Goal: Contribute content: Contribute content

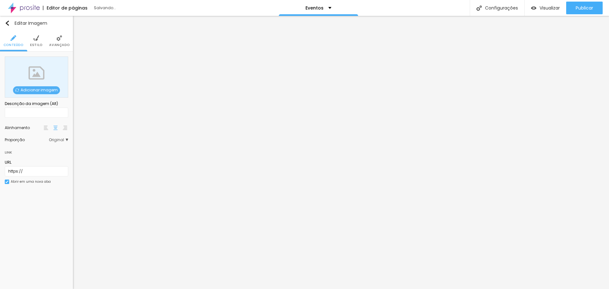
click at [35, 86] on span "Adicionar imagem" at bounding box center [36, 90] width 47 height 8
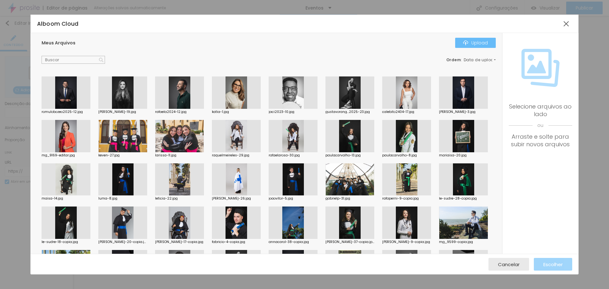
click at [476, 42] on div "Upload" at bounding box center [475, 42] width 25 height 5
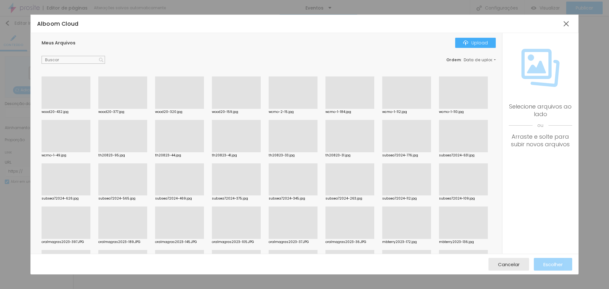
click at [171, 109] on div at bounding box center [179, 109] width 49 height 0
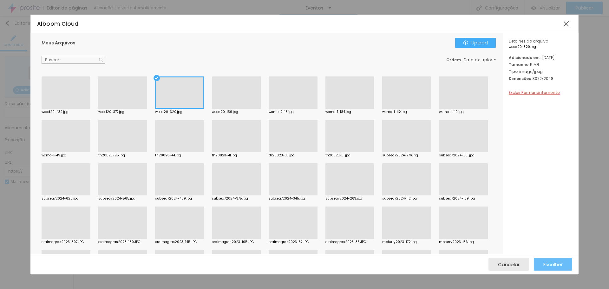
click at [550, 262] on span "Escolher" at bounding box center [552, 264] width 19 height 5
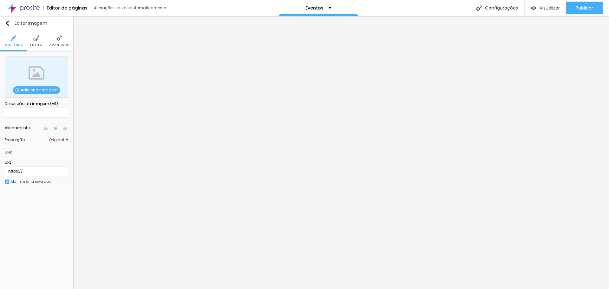
click at [33, 89] on span "Adicionar imagem" at bounding box center [36, 90] width 47 height 8
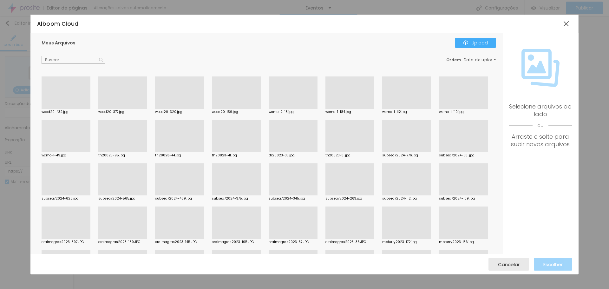
click at [120, 109] on div at bounding box center [122, 109] width 49 height 0
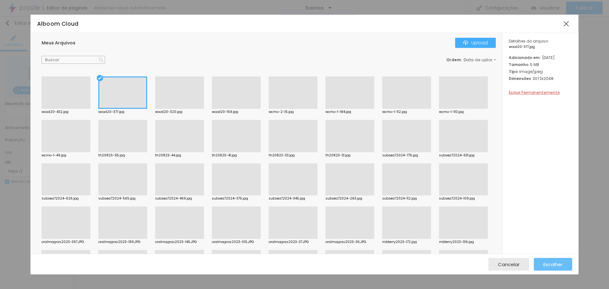
click at [555, 261] on div "Escolher" at bounding box center [552, 264] width 19 height 13
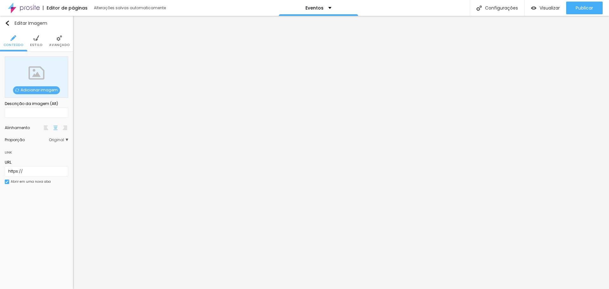
click at [33, 91] on span "Adicionar imagem" at bounding box center [36, 90] width 47 height 8
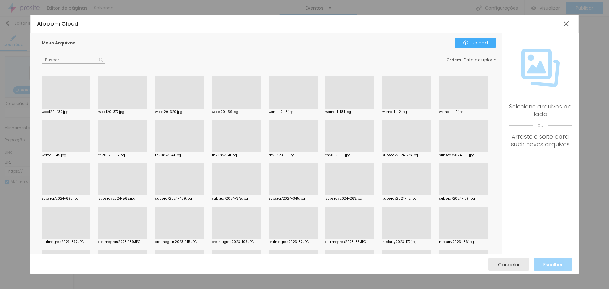
click at [63, 109] on div at bounding box center [66, 109] width 49 height 0
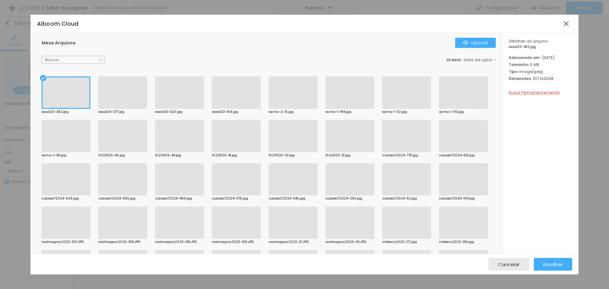
click at [234, 109] on div at bounding box center [236, 109] width 49 height 0
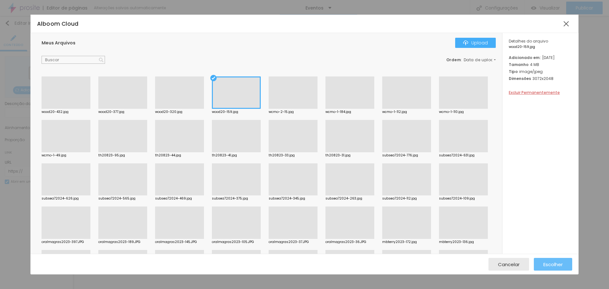
click at [559, 268] on div "Escolher" at bounding box center [552, 264] width 19 height 13
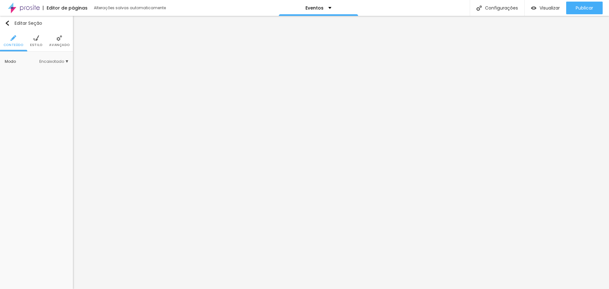
click at [39, 45] on span "Estilo" at bounding box center [36, 44] width 12 height 3
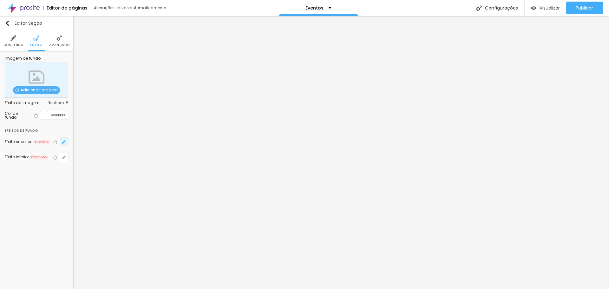
click at [65, 142] on icon "button" at bounding box center [64, 142] width 4 height 4
radio input "false"
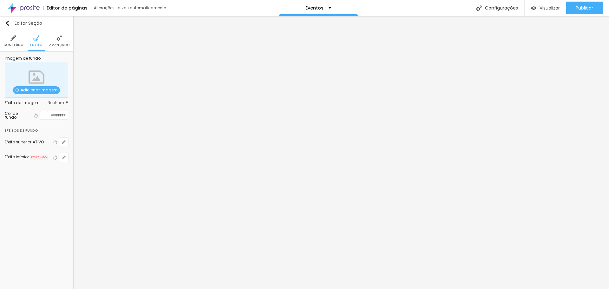
radio input "false"
radio input "true"
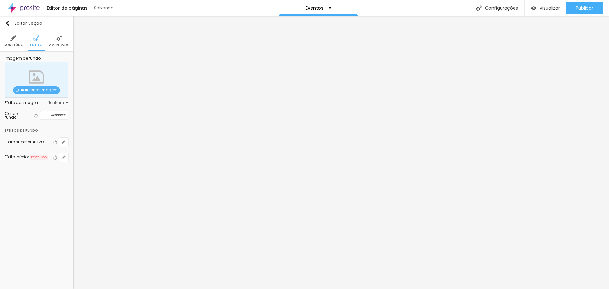
radio input "false"
radio input "true"
radio input "false"
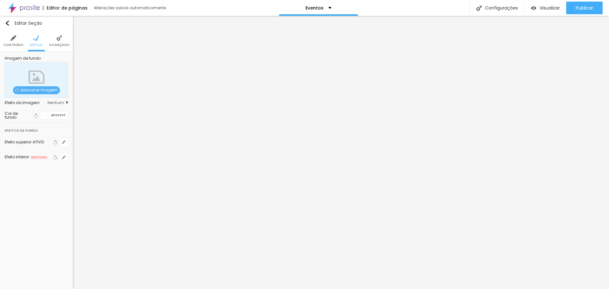
radio input "false"
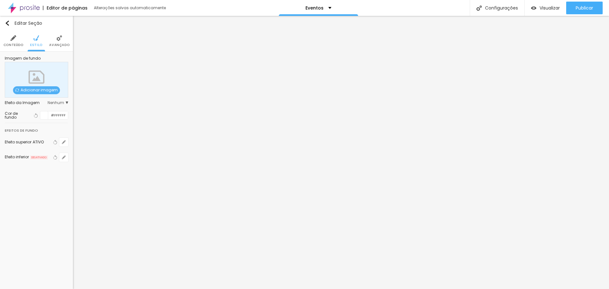
radio input "true"
radio input "false"
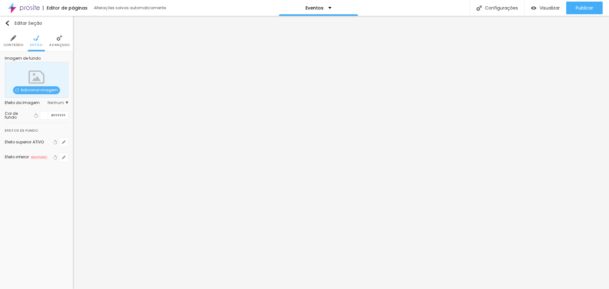
radio input "true"
radio input "false"
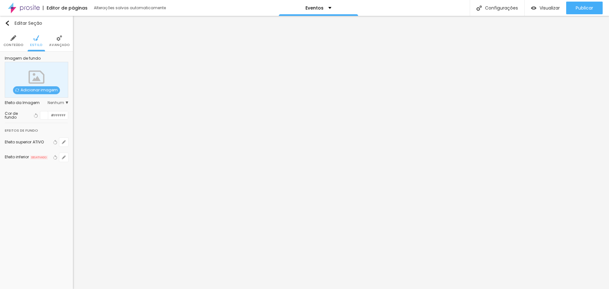
click at [27, 289] on div at bounding box center [304, 289] width 609 height 0
click at [66, 158] on button "button" at bounding box center [63, 157] width 9 height 9
radio input "false"
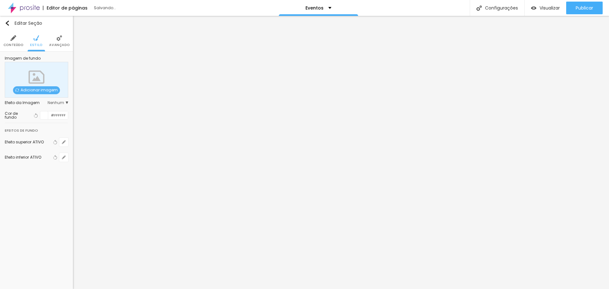
radio input "false"
radio input "true"
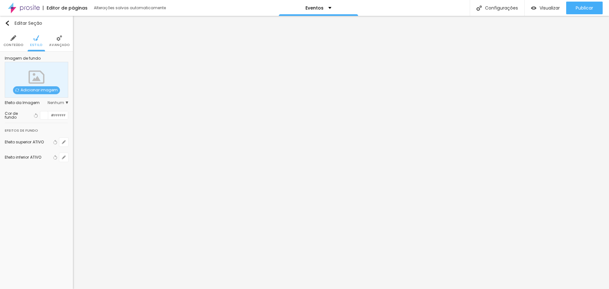
radio input "true"
radio input "false"
click at [135, 289] on div at bounding box center [304, 293] width 609 height 0
click at [63, 289] on div at bounding box center [304, 289] width 609 height 0
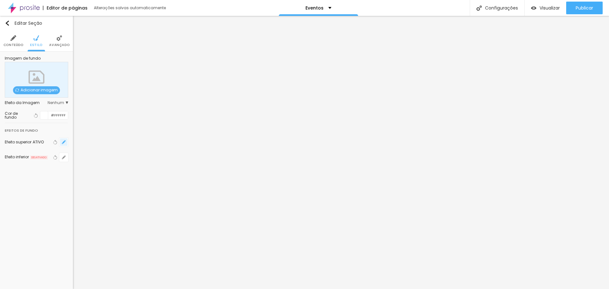
click at [65, 138] on button "button" at bounding box center [63, 142] width 9 height 9
type input "95"
type input "90"
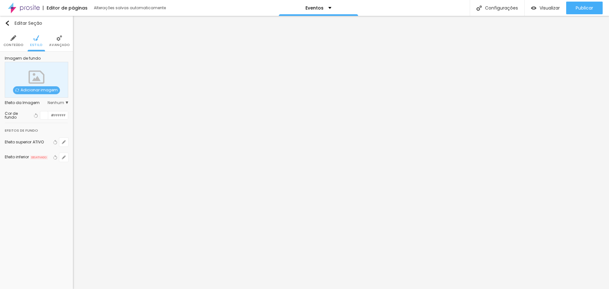
type input "85"
type input "80"
type input "75"
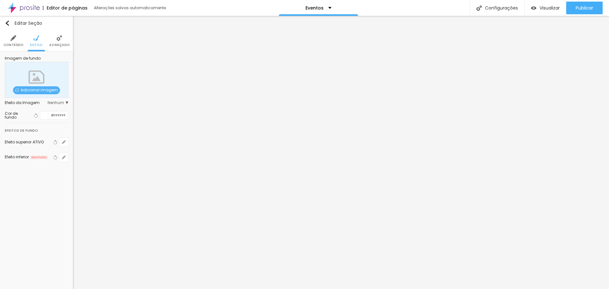
type input "75"
type input "70"
type input "65"
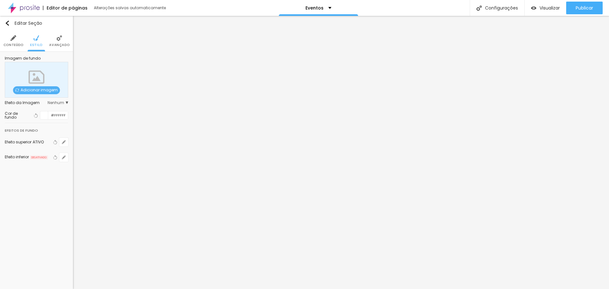
type input "60"
type input "55"
type input "50"
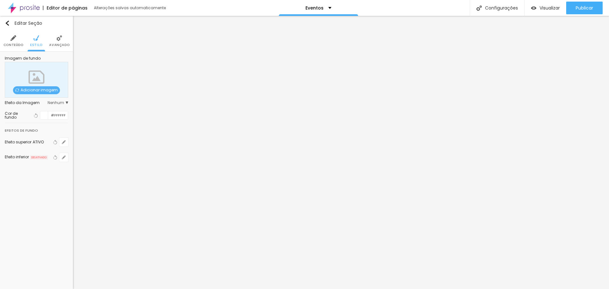
type input "50"
type input "55"
type input "110"
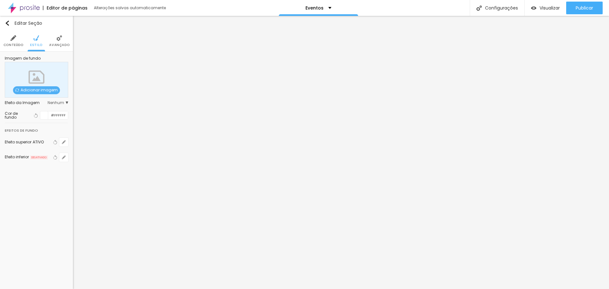
type input "135"
type input "140"
type input "145"
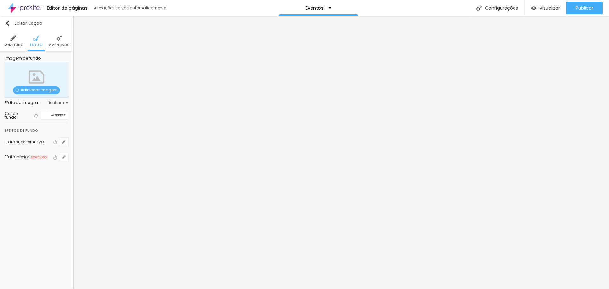
type input "145"
type input "150"
type input "155"
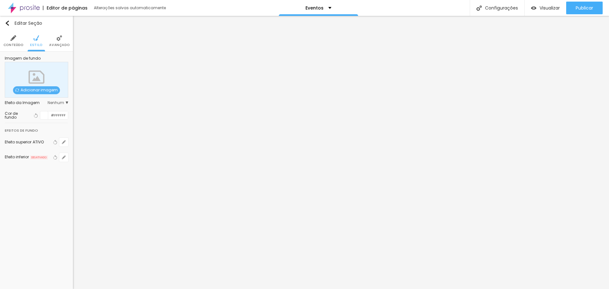
type input "165"
type input "170"
type input "180"
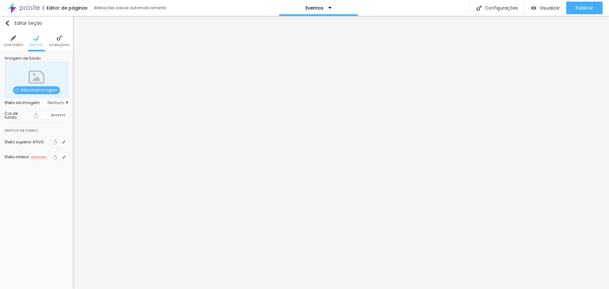
type input "180"
type input "185"
type input "195"
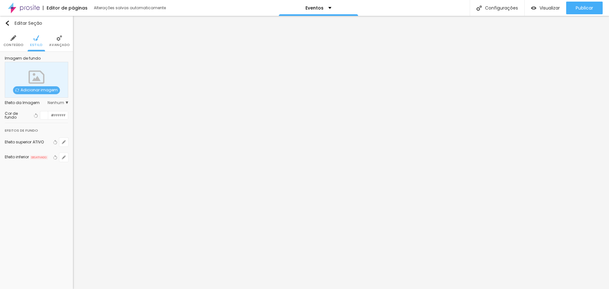
type input "200"
type input "205"
type input "210"
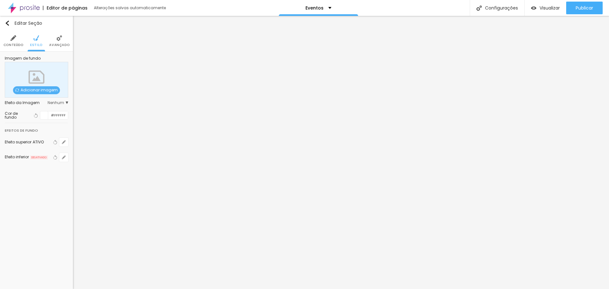
type input "210"
type input "220"
type input "225"
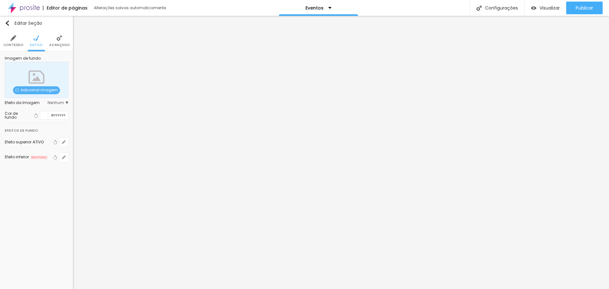
type input "230"
type input "225"
type input "200"
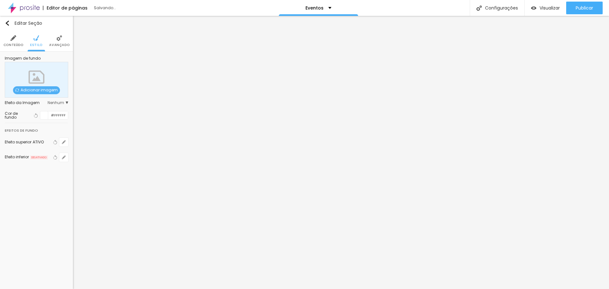
type input "200"
type input "185"
type input "170"
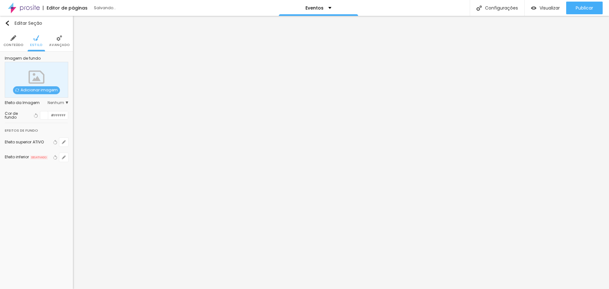
type input "160"
type input "145"
type input "135"
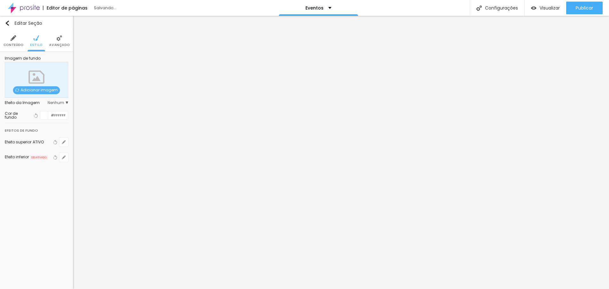
type input "135"
type input "125"
type input "115"
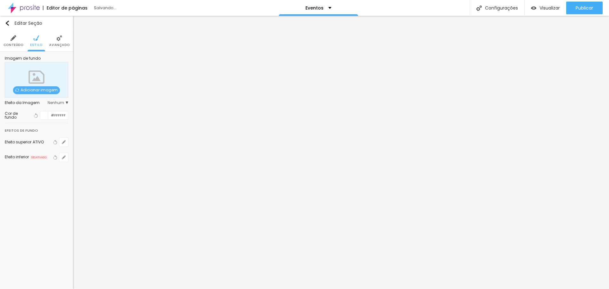
type input "100"
type input "90"
type input "80"
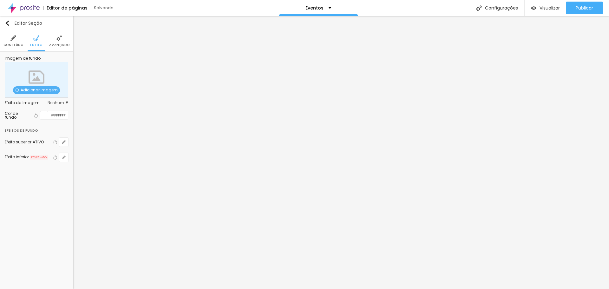
type input "80"
type input "70"
type input "65"
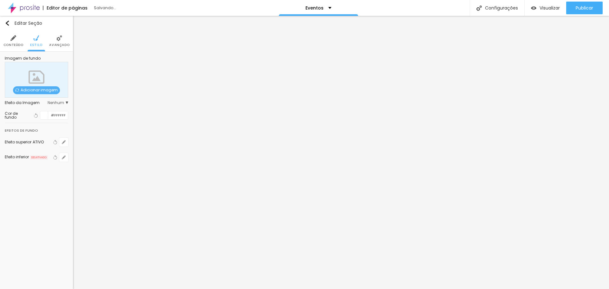
type input "55"
type input "50"
type input "55"
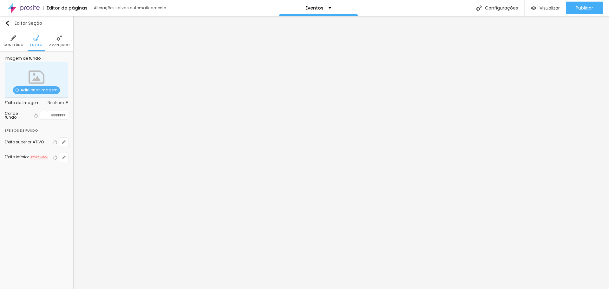
type input "55"
type input "60"
type input "65"
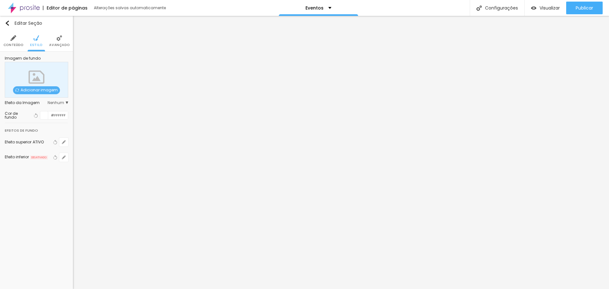
type input "70"
type input "65"
drag, startPoint x: 84, startPoint y: 229, endPoint x: 73, endPoint y: 216, distance: 17.1
type input "65"
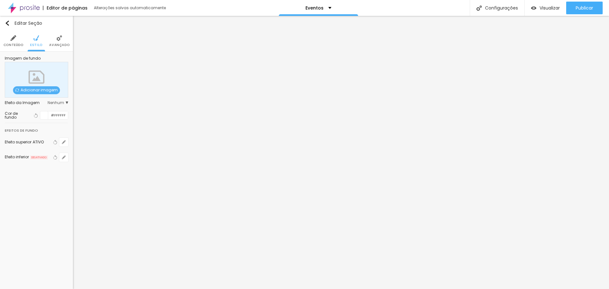
click at [30, 289] on div at bounding box center [304, 289] width 609 height 0
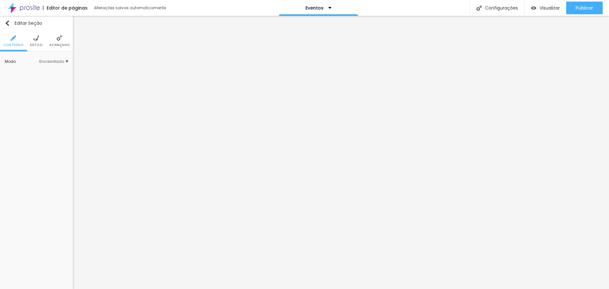
click at [35, 37] on img at bounding box center [36, 38] width 6 height 6
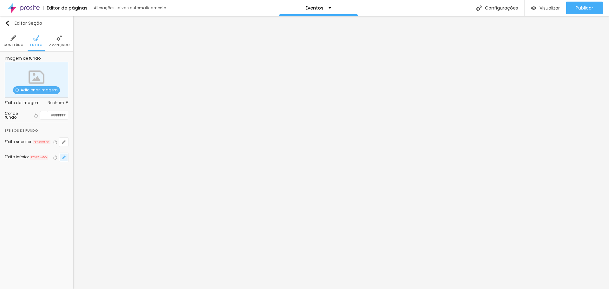
click at [63, 157] on icon "button" at bounding box center [63, 157] width 3 height 3
radio input "false"
radio input "true"
type input "95"
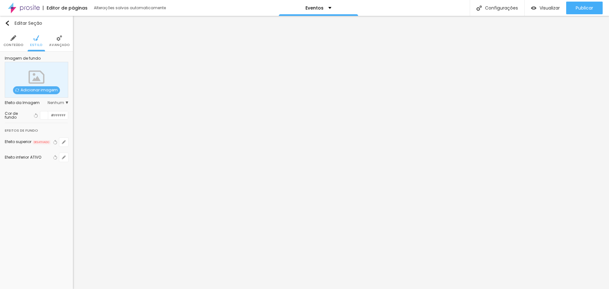
type input "95"
type input "90"
type input "85"
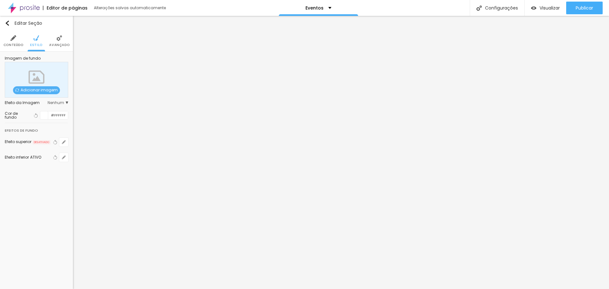
type input "80"
type input "75"
type input "70"
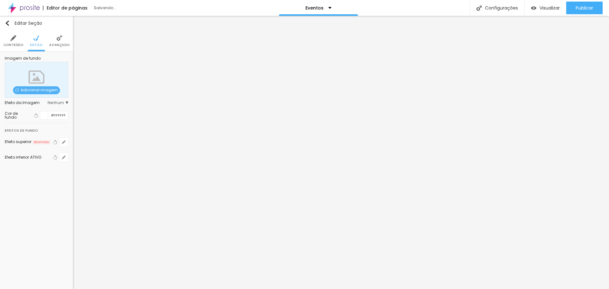
drag, startPoint x: 84, startPoint y: 241, endPoint x: 75, endPoint y: 241, distance: 8.3
type input "70"
click at [182, 289] on div at bounding box center [304, 289] width 609 height 0
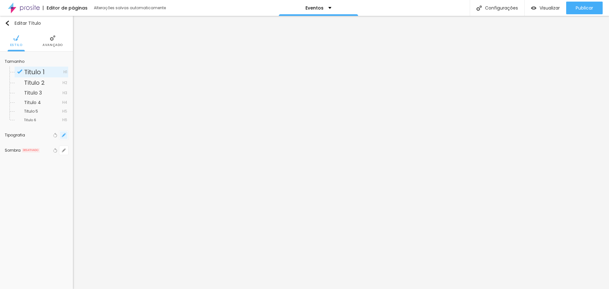
click at [63, 136] on icon "button" at bounding box center [64, 135] width 4 height 4
type input "1"
type input "17"
type input "1"
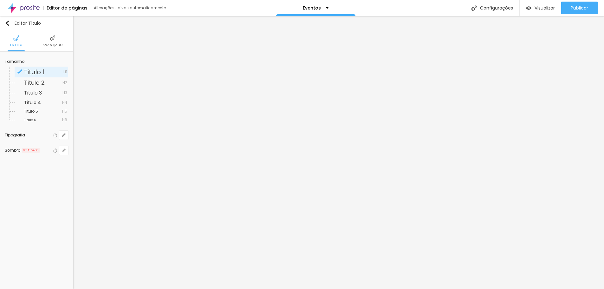
type input "18"
type input "1"
type input "20"
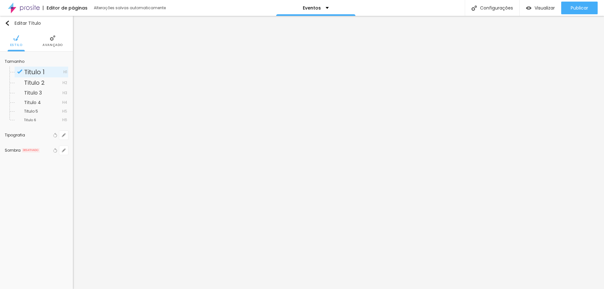
type input "1"
type input "21"
type input "1"
type input "24"
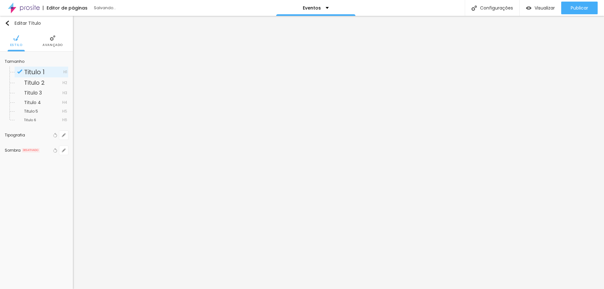
type input "24"
type input "1"
type input "26"
type input "1"
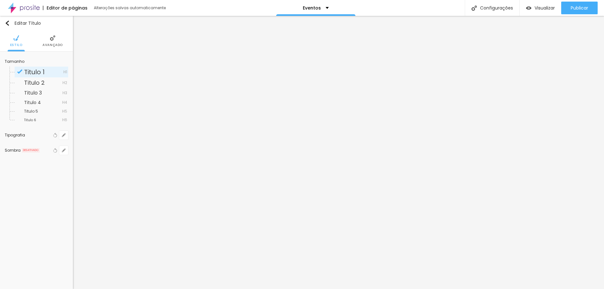
type input "27"
type input "1"
type input "28"
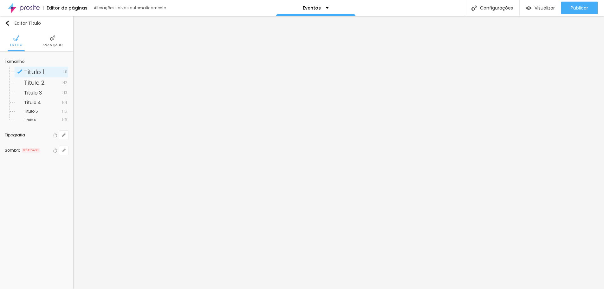
type input "1"
type input "29"
type input "1"
type input "30"
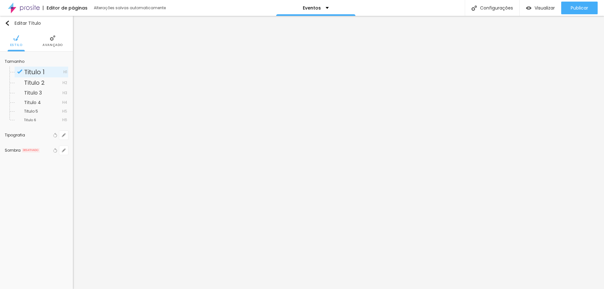
type input "30"
type input "1"
drag, startPoint x: 86, startPoint y: 180, endPoint x: 93, endPoint y: 180, distance: 6.3
type input "30"
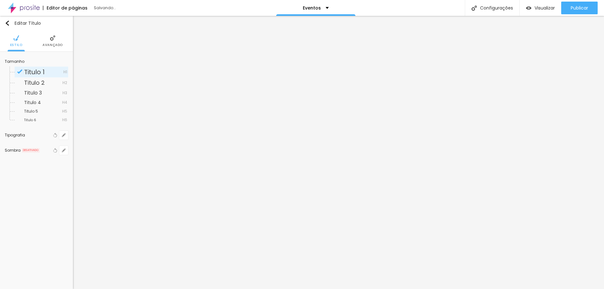
type input "1"
click at [293, 289] on div at bounding box center [302, 289] width 604 height 0
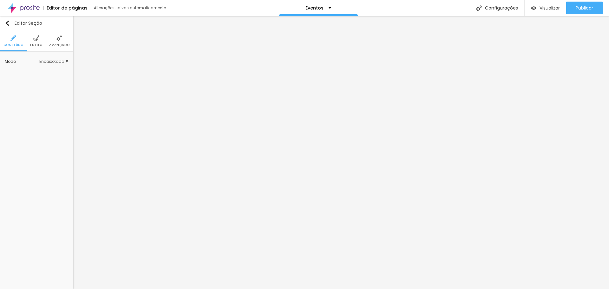
click at [55, 43] on span "Avançado" at bounding box center [59, 44] width 20 height 3
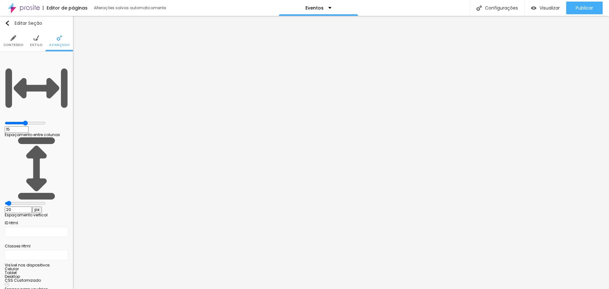
type input "15"
type input "20"
type input "25"
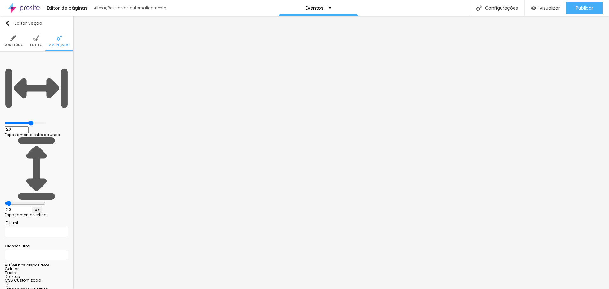
type input "25"
type input "20"
type input "15"
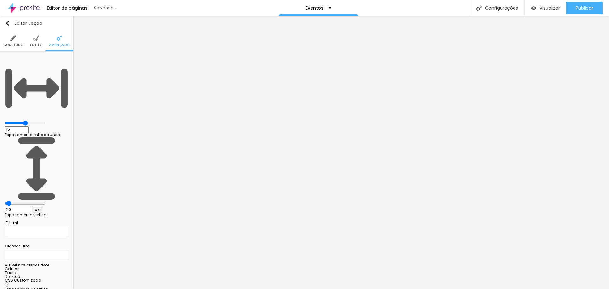
type input "20"
click at [39, 120] on input "range" at bounding box center [25, 122] width 41 height 5
type input "0"
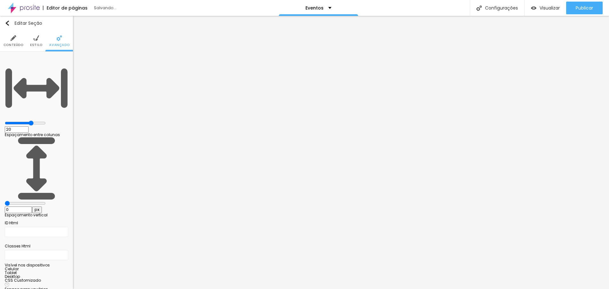
type input "0"
click at [12, 201] on input "range" at bounding box center [25, 203] width 41 height 5
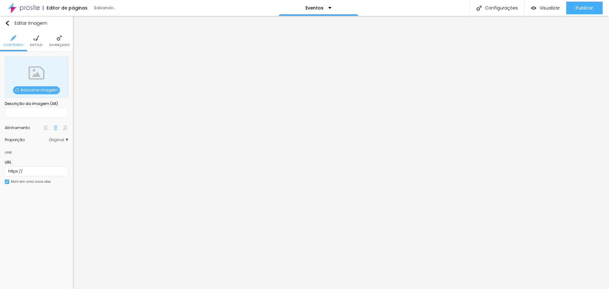
click at [32, 89] on span "Adicionar imagem" at bounding box center [36, 90] width 47 height 8
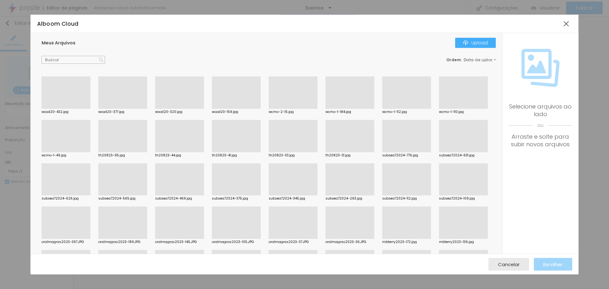
click at [374, 152] on div at bounding box center [349, 152] width 49 height 0
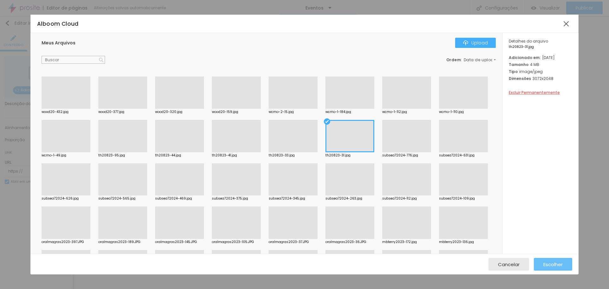
click at [553, 263] on span "Escolher" at bounding box center [552, 264] width 19 height 5
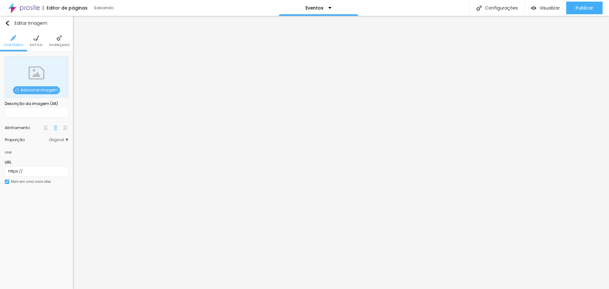
click at [42, 87] on span "Adicionar imagem" at bounding box center [36, 90] width 47 height 8
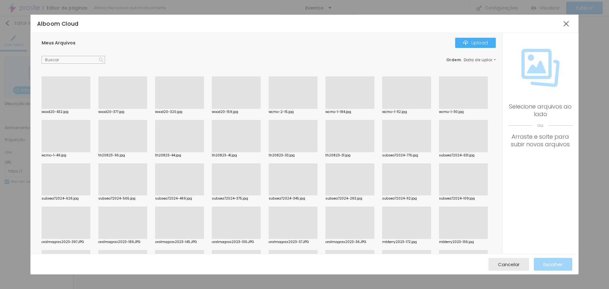
click at [317, 152] on div at bounding box center [293, 152] width 49 height 0
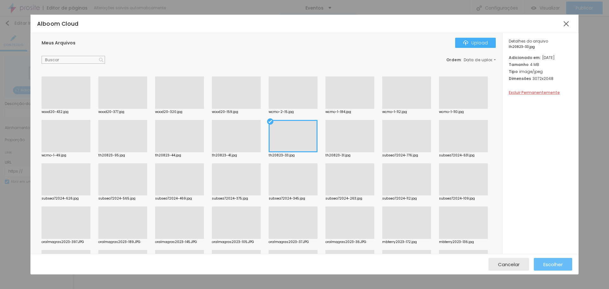
click at [545, 262] on span "Escolher" at bounding box center [552, 264] width 19 height 5
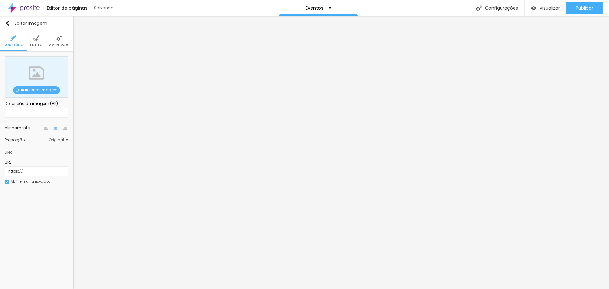
click at [31, 91] on span "Adicionar imagem" at bounding box center [36, 90] width 47 height 8
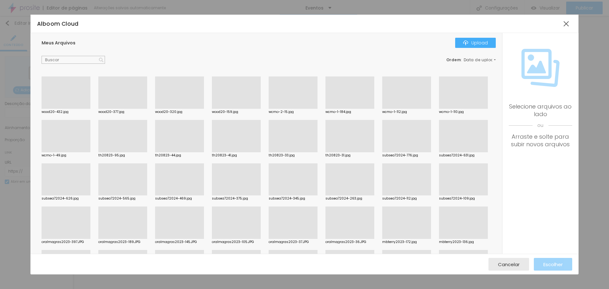
click at [261, 152] on div at bounding box center [236, 152] width 49 height 0
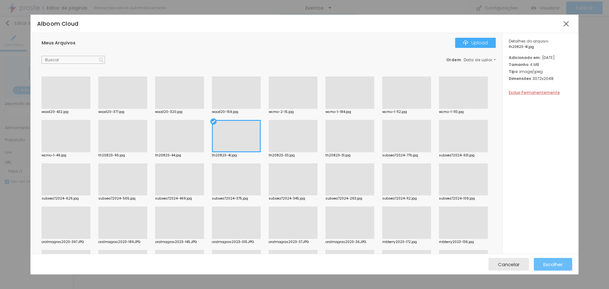
click at [555, 262] on span "Escolher" at bounding box center [552, 264] width 19 height 5
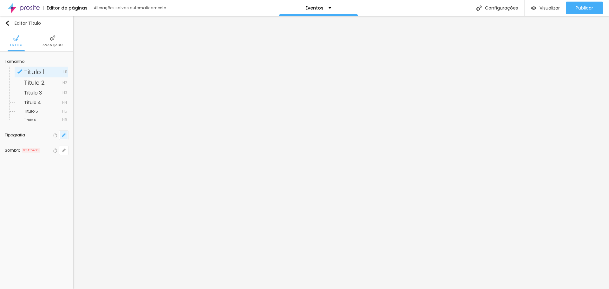
click at [63, 134] on icon "button" at bounding box center [64, 135] width 4 height 4
type input "1"
type input "14"
type input "1"
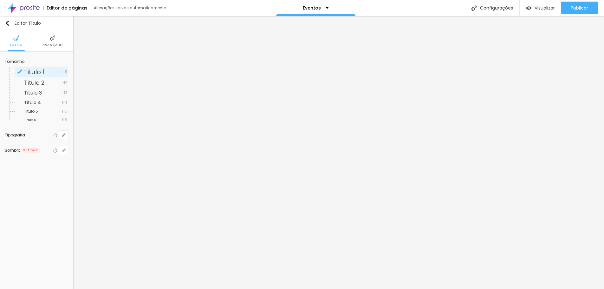
type input "15"
type input "1"
type input "16"
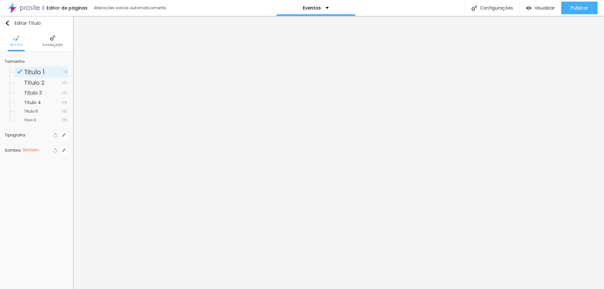
type input "1"
type input "17"
type input "1"
type input "18"
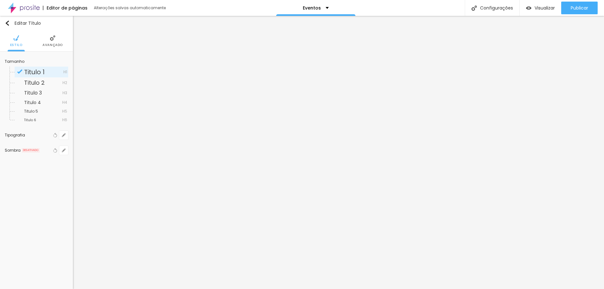
type input "18"
type input "1"
type input "19"
type input "1"
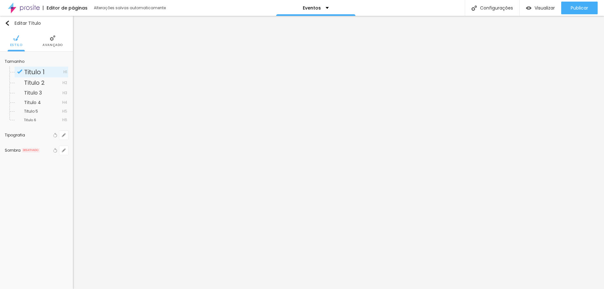
drag, startPoint x: 85, startPoint y: 179, endPoint x: 93, endPoint y: 179, distance: 7.9
click at [41, 289] on div at bounding box center [302, 289] width 604 height 0
click at [60, 41] on img at bounding box center [59, 38] width 6 height 6
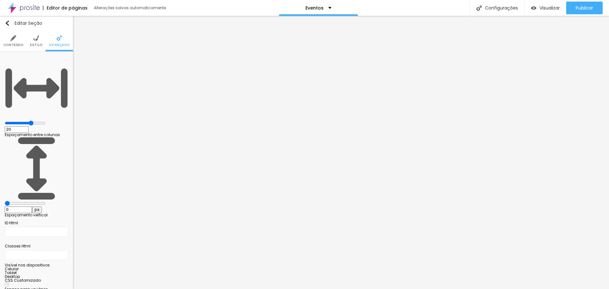
drag, startPoint x: 15, startPoint y: 75, endPoint x: 3, endPoint y: 75, distance: 12.4
click at [5, 201] on input "range" at bounding box center [25, 203] width 41 height 5
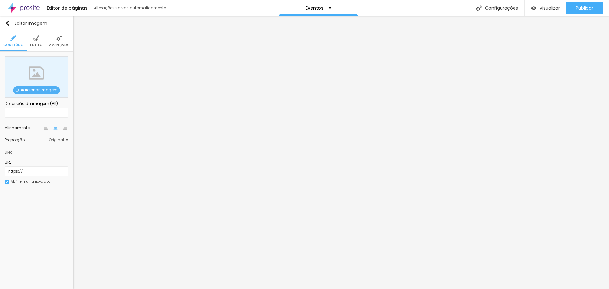
click at [35, 87] on span "Adicionar imagem" at bounding box center [36, 90] width 47 height 8
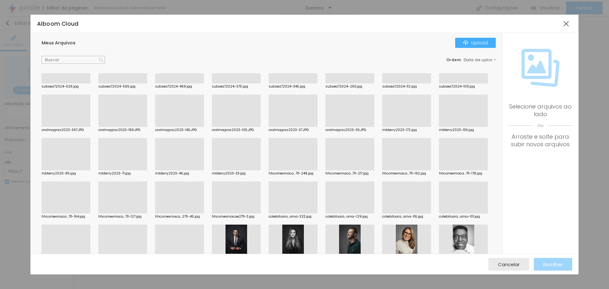
scroll to position [127, 0]
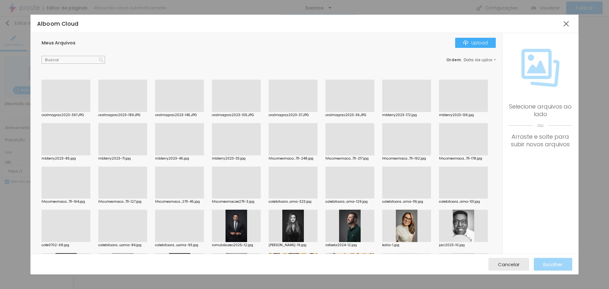
click at [382, 112] on div at bounding box center [406, 112] width 49 height 0
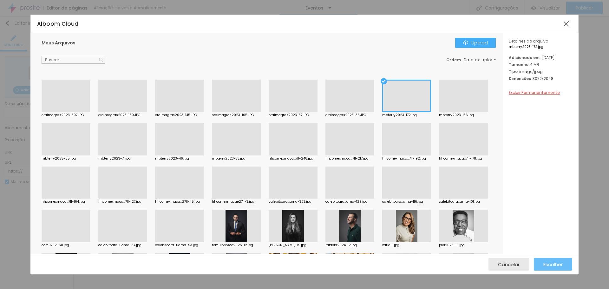
click at [554, 263] on span "Escolher" at bounding box center [552, 264] width 19 height 5
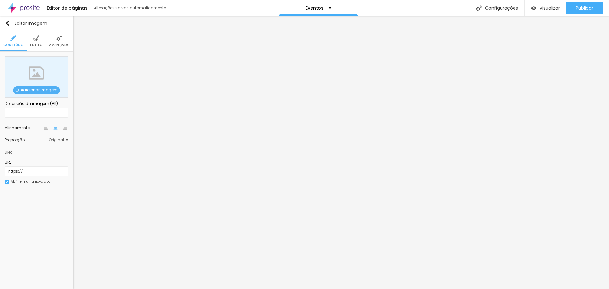
click at [34, 88] on span "Adicionar imagem" at bounding box center [36, 90] width 47 height 8
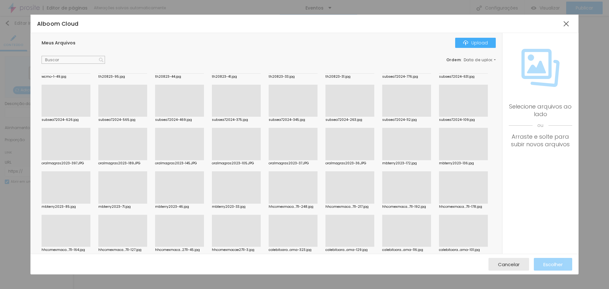
scroll to position [95, 0]
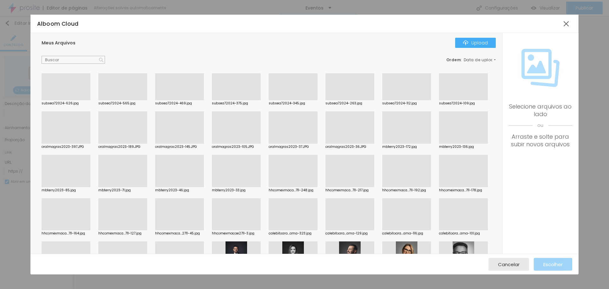
click at [90, 187] on div at bounding box center [66, 187] width 49 height 0
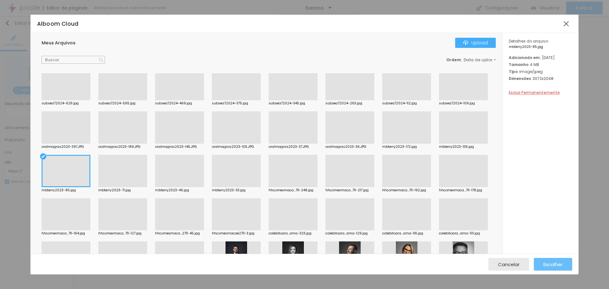
click at [551, 263] on span "Escolher" at bounding box center [552, 264] width 19 height 5
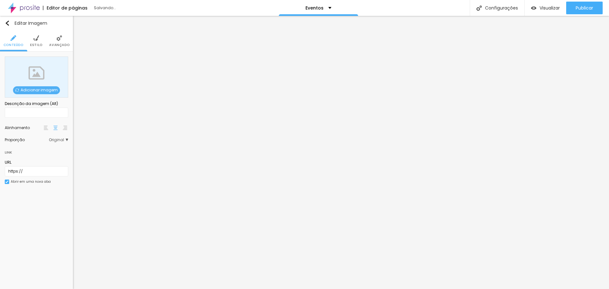
click at [27, 91] on span "Adicionar imagem" at bounding box center [36, 90] width 47 height 8
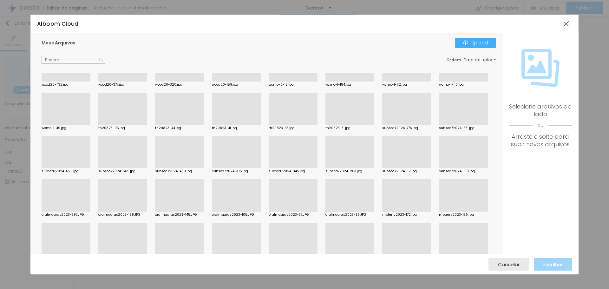
scroll to position [127, 0]
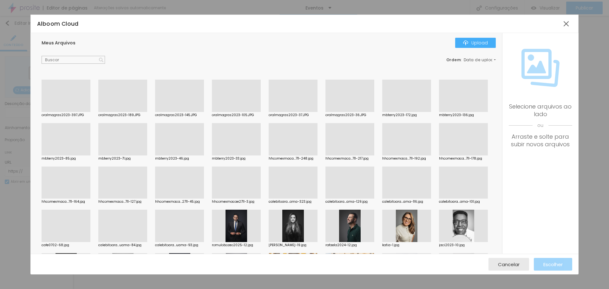
click at [147, 155] on div at bounding box center [122, 155] width 49 height 0
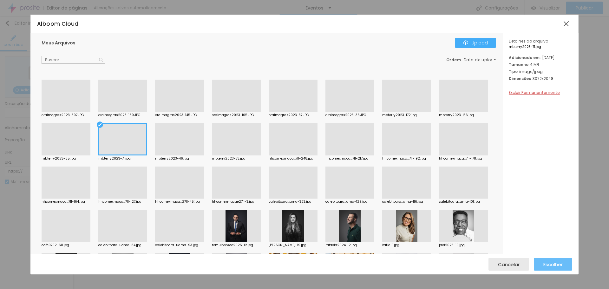
click at [550, 265] on span "Escolher" at bounding box center [552, 264] width 19 height 5
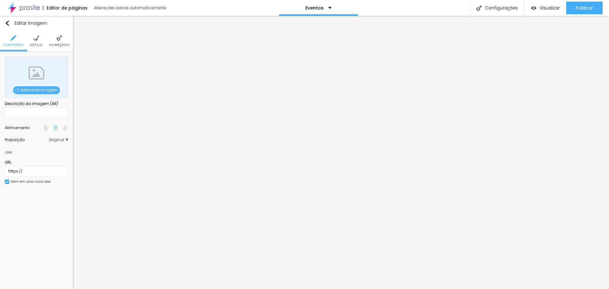
click at [27, 92] on span "Adicionar imagem" at bounding box center [36, 90] width 47 height 8
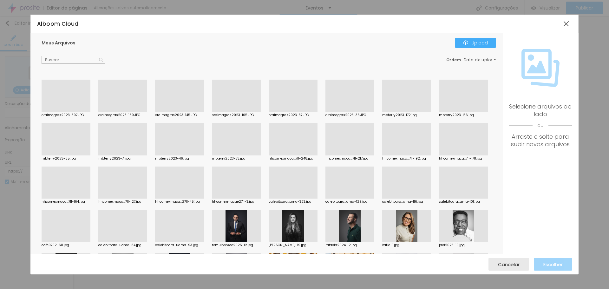
scroll to position [190, 0]
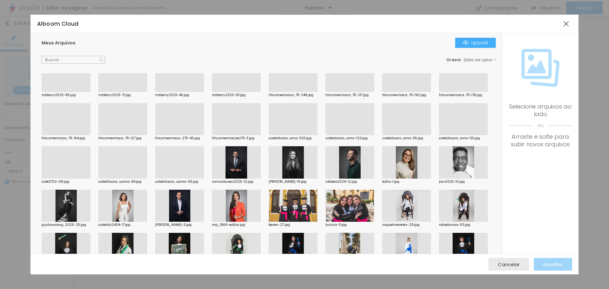
click at [269, 135] on div at bounding box center [293, 135] width 49 height 0
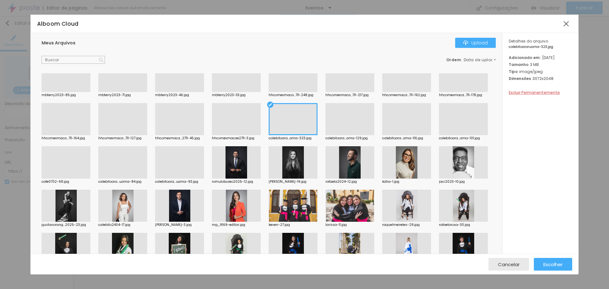
click at [325, 135] on div at bounding box center [349, 135] width 49 height 0
click at [550, 267] on span "Escolher" at bounding box center [552, 264] width 19 height 5
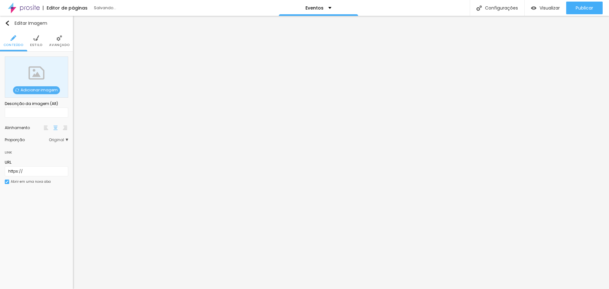
click at [49, 90] on span "Adicionar imagem" at bounding box center [36, 90] width 47 height 8
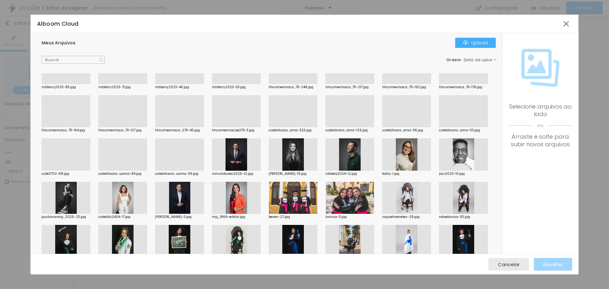
scroll to position [222, 0]
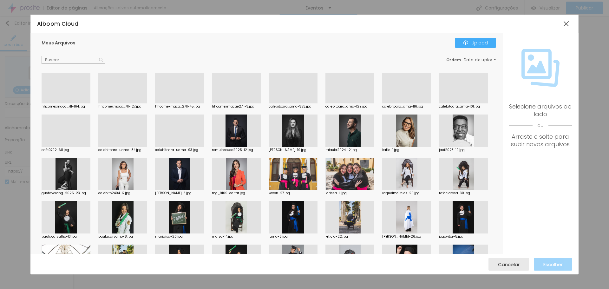
click at [98, 147] on div at bounding box center [122, 147] width 49 height 0
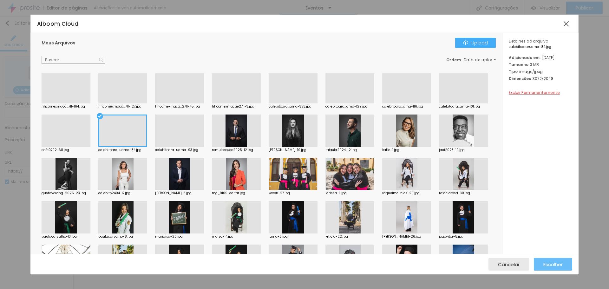
click at [556, 266] on span "Escolher" at bounding box center [552, 264] width 19 height 5
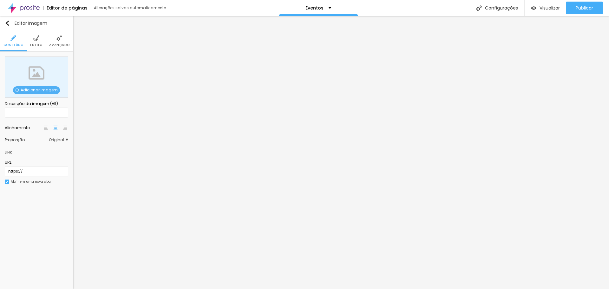
click at [36, 89] on span "Adicionar imagem" at bounding box center [36, 90] width 47 height 8
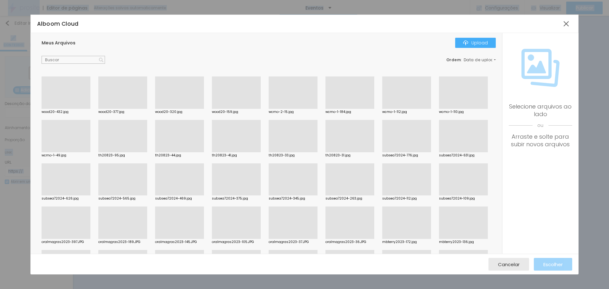
click at [36, 89] on div "Meus Arquivos Upload Ordem : Data de upload wood20-432.jpg wood20-377.jpg wood2…" at bounding box center [266, 143] width 472 height 221
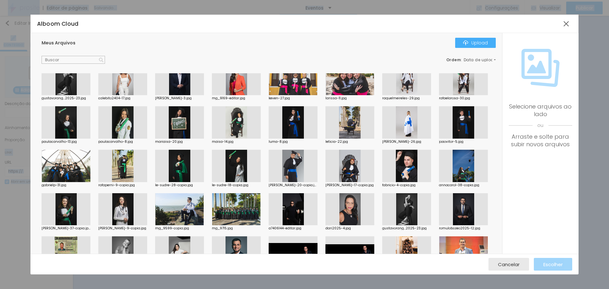
scroll to position [317, 0]
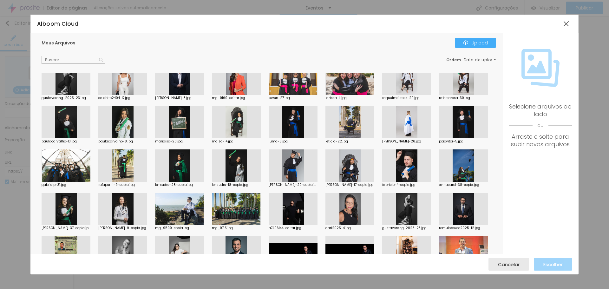
click at [155, 52] on div at bounding box center [179, 52] width 49 height 0
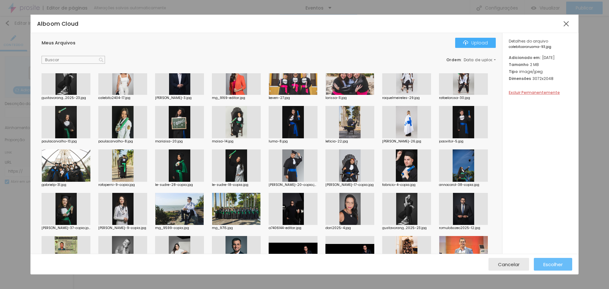
click at [564, 264] on button "Escolher" at bounding box center [553, 264] width 38 height 13
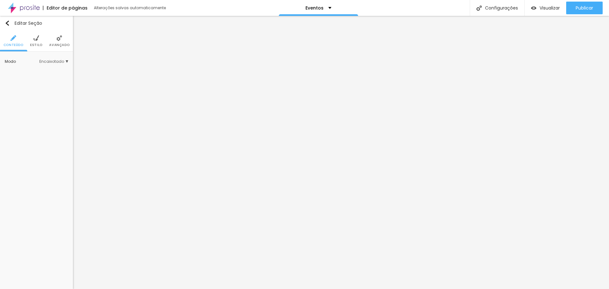
click at [60, 47] on span "Avançado" at bounding box center [59, 44] width 20 height 3
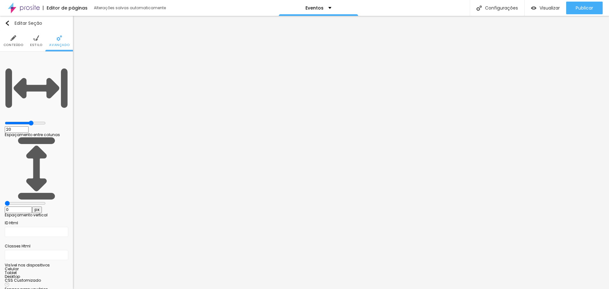
drag, startPoint x: 15, startPoint y: 75, endPoint x: 5, endPoint y: 74, distance: 10.3
click at [5, 201] on input "range" at bounding box center [25, 203] width 41 height 5
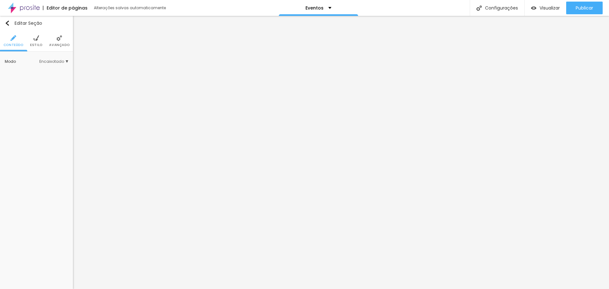
click at [60, 39] on img at bounding box center [59, 38] width 6 height 6
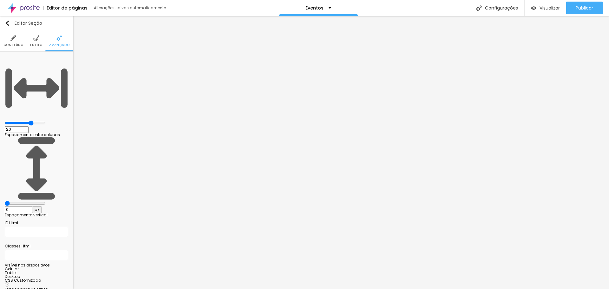
drag, startPoint x: 15, startPoint y: 73, endPoint x: 1, endPoint y: 72, distance: 13.4
click at [5, 201] on input "range" at bounding box center [25, 203] width 41 height 5
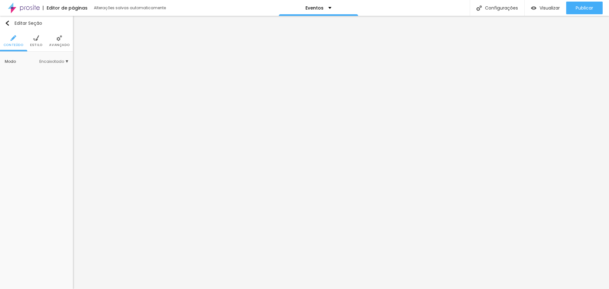
click at [35, 39] on img at bounding box center [36, 38] width 6 height 6
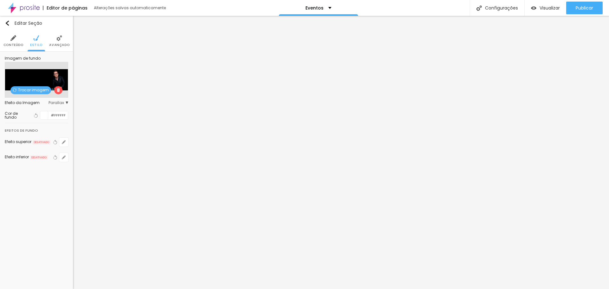
click at [27, 89] on span "Trocar imagem" at bounding box center [30, 90] width 41 height 8
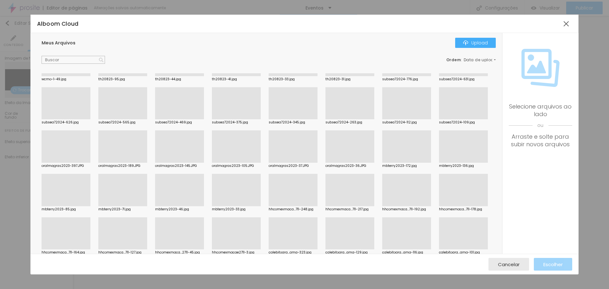
scroll to position [95, 0]
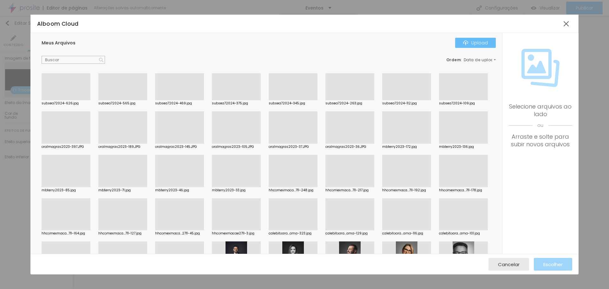
click at [482, 44] on div "Upload" at bounding box center [475, 42] width 25 height 5
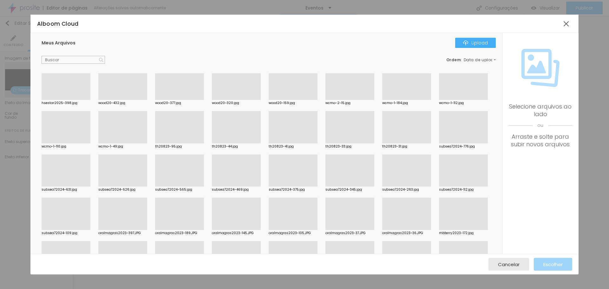
scroll to position [0, 0]
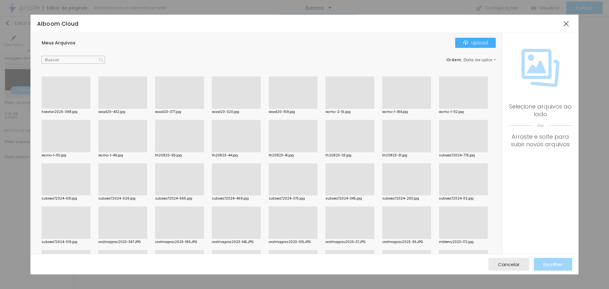
click at [66, 109] on div at bounding box center [66, 109] width 49 height 0
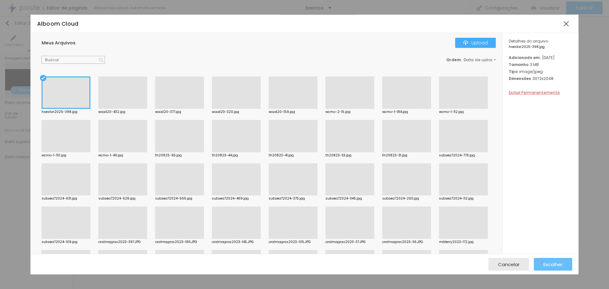
click at [545, 263] on span "Escolher" at bounding box center [552, 264] width 19 height 5
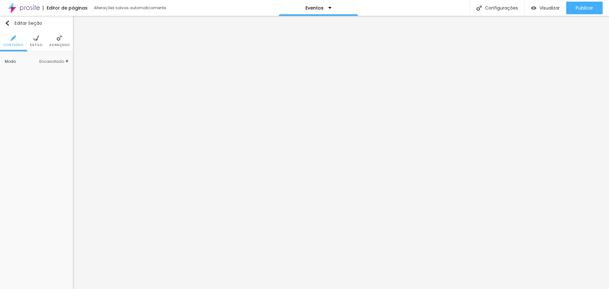
click at [170, 2] on div "Editor de páginas Alterações salvas automaticamente Eventos Configurações Confi…" at bounding box center [304, 8] width 609 height 16
click at [30, 38] on li "Estilo" at bounding box center [36, 40] width 12 height 21
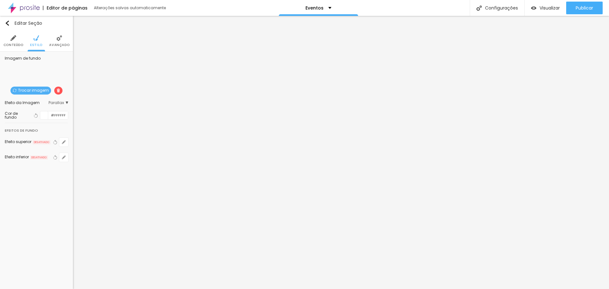
click at [60, 42] on li "Avançado" at bounding box center [59, 40] width 20 height 21
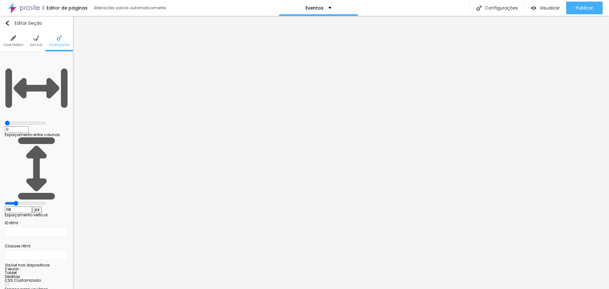
drag, startPoint x: 33, startPoint y: 75, endPoint x: 21, endPoint y: 74, distance: 11.7
click at [21, 201] on input "range" at bounding box center [25, 203] width 41 height 5
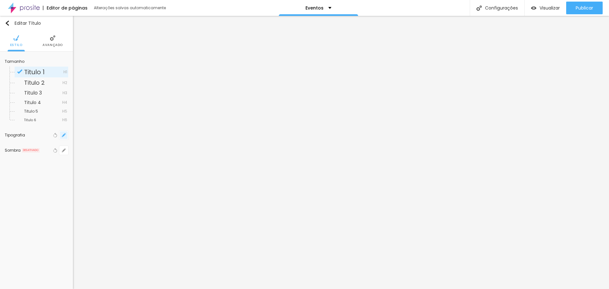
click at [64, 136] on icon "button" at bounding box center [64, 135] width 4 height 4
drag, startPoint x: 84, startPoint y: 179, endPoint x: 93, endPoint y: 181, distance: 9.3
click at [320, 289] on div at bounding box center [302, 289] width 604 height 0
click at [36, 40] on img at bounding box center [36, 38] width 6 height 6
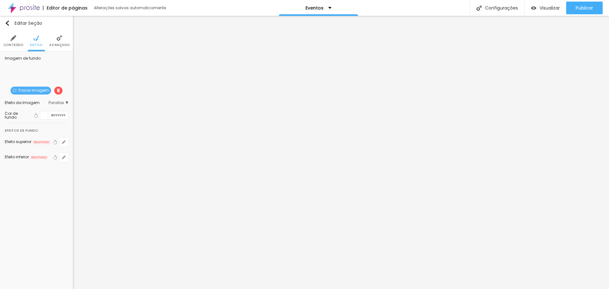
click at [31, 88] on span "Trocar imagem" at bounding box center [30, 91] width 41 height 8
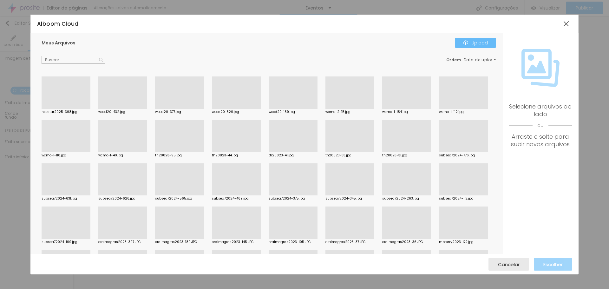
click at [479, 44] on div "Upload" at bounding box center [475, 42] width 25 height 5
click at [77, 109] on div at bounding box center [66, 109] width 49 height 0
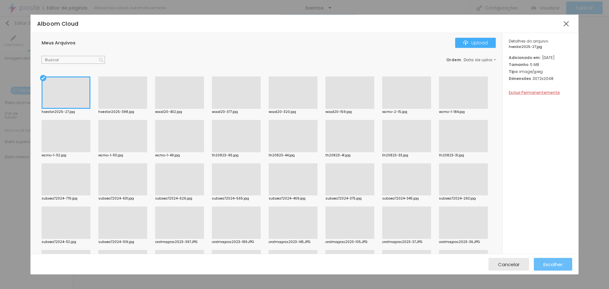
click at [554, 266] on span "Escolher" at bounding box center [552, 264] width 19 height 5
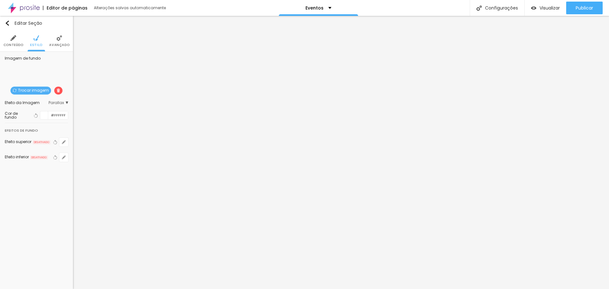
click at [55, 42] on li "Avançado" at bounding box center [59, 40] width 20 height 21
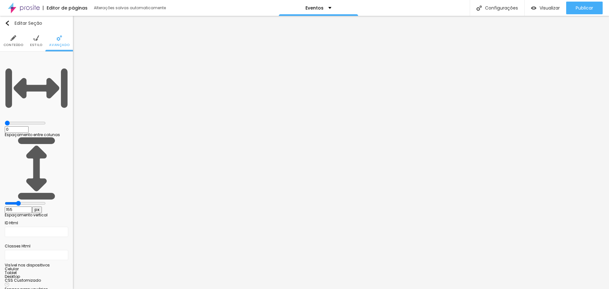
click at [23, 201] on input "range" at bounding box center [25, 203] width 41 height 5
click at [43, 38] on ul "Conteúdo Estilo Avançado" at bounding box center [36, 40] width 73 height 21
click at [36, 38] on img at bounding box center [36, 38] width 6 height 6
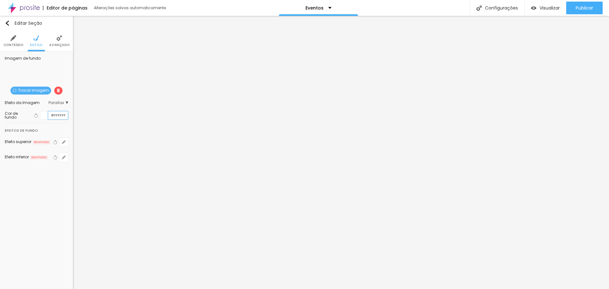
click at [53, 115] on input "#FFFFFF" at bounding box center [58, 115] width 20 height 8
click at [45, 116] on div at bounding box center [44, 115] width 8 height 8
click at [43, 116] on div at bounding box center [44, 115] width 8 height 8
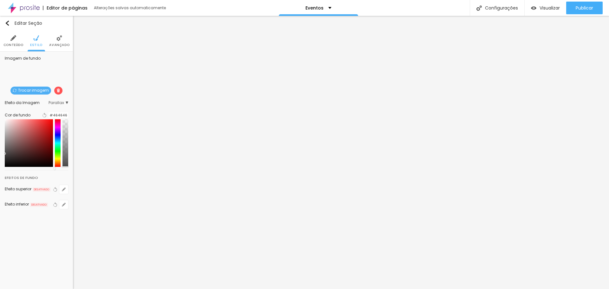
drag, startPoint x: 42, startPoint y: 138, endPoint x: 9, endPoint y: 157, distance: 38.2
click at [9, 157] on div at bounding box center [36, 143] width 63 height 48
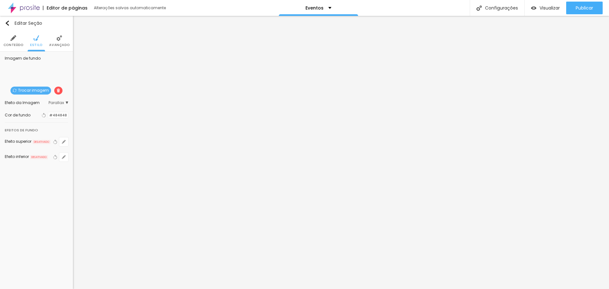
click at [11, 185] on div "Editar Seção Conteúdo Estilo Avançado Imagem de fundo Trocar imagem Efeito da I…" at bounding box center [36, 152] width 73 height 273
click at [53, 144] on icon "button" at bounding box center [55, 142] width 4 height 4
click at [53, 155] on icon "button" at bounding box center [55, 157] width 4 height 4
click at [63, 158] on icon "button" at bounding box center [63, 157] width 3 height 3
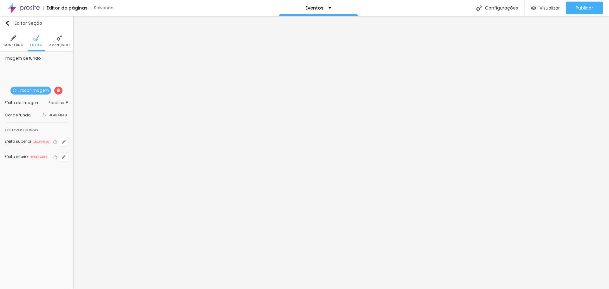
drag, startPoint x: 84, startPoint y: 242, endPoint x: 79, endPoint y: 233, distance: 10.1
click at [42, 289] on div at bounding box center [304, 289] width 609 height 0
click at [52, 115] on input "#484848" at bounding box center [58, 115] width 20 height 6
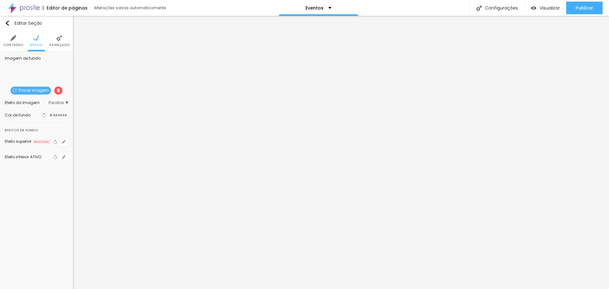
click at [48, 115] on div at bounding box center [48, 115] width 0 height 6
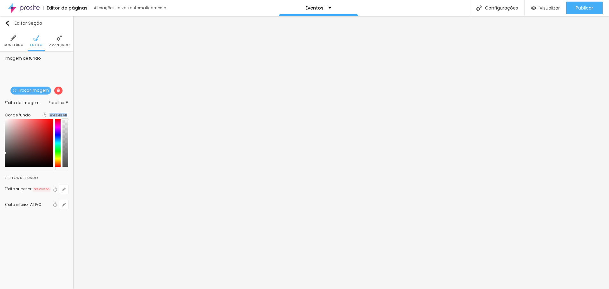
drag, startPoint x: 63, startPoint y: 126, endPoint x: 68, endPoint y: 114, distance: 12.8
click at [68, 114] on div "Cor de fundo Voltar ao padrão #4B4B4B" at bounding box center [36, 139] width 63 height 56
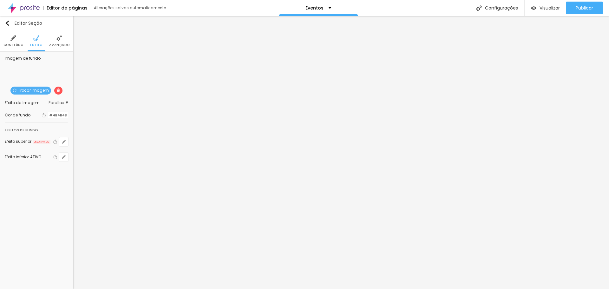
click at [48, 116] on div at bounding box center [48, 115] width 0 height 6
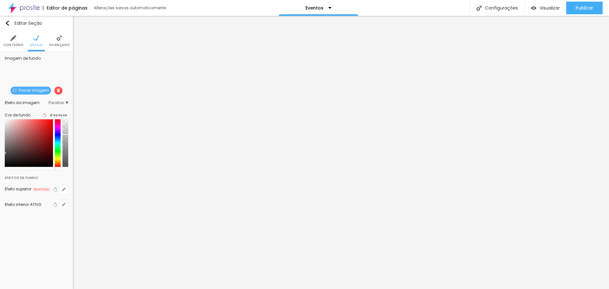
drag, startPoint x: 65, startPoint y: 125, endPoint x: 64, endPoint y: 138, distance: 13.4
click at [64, 138] on div at bounding box center [65, 143] width 6 height 48
drag, startPoint x: 10, startPoint y: 156, endPoint x: 16, endPoint y: 160, distance: 7.7
click at [16, 162] on div at bounding box center [36, 143] width 63 height 48
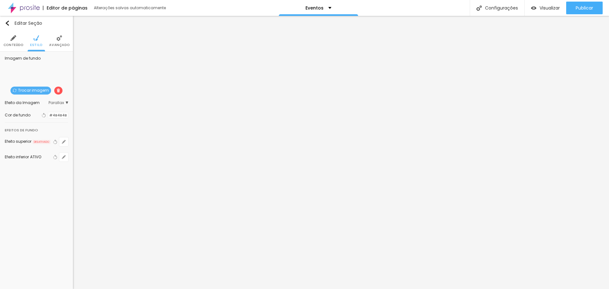
click at [16, 160] on div at bounding box center [31, 149] width 42 height 48
click at [48, 115] on div at bounding box center [48, 115] width 0 height 6
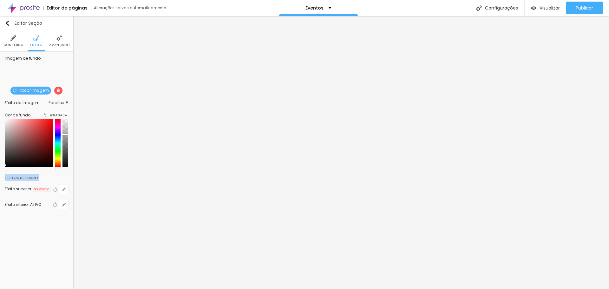
drag, startPoint x: 15, startPoint y: 158, endPoint x: 0, endPoint y: 169, distance: 19.0
click at [0, 169] on div "Imagem de fundo Trocar imagem Efeito da Imagem Parallax Nenhum Parallax Cor de …" at bounding box center [36, 137] width 73 height 170
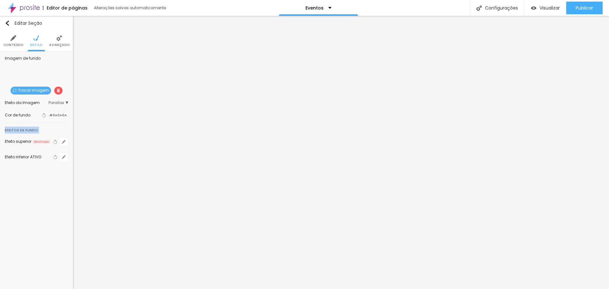
click at [53, 189] on div "Editar Seção Conteúdo Estilo Avançado Imagem de fundo Trocar imagem Efeito da I…" at bounding box center [36, 152] width 73 height 273
click at [63, 157] on icon "button" at bounding box center [64, 157] width 4 height 4
click at [136, 289] on div at bounding box center [304, 293] width 609 height 0
click at [24, 289] on div at bounding box center [304, 289] width 609 height 0
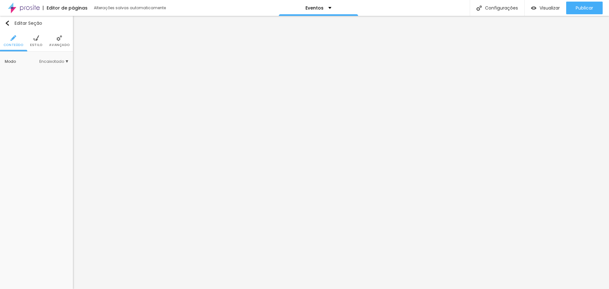
click at [37, 40] on img at bounding box center [36, 38] width 6 height 6
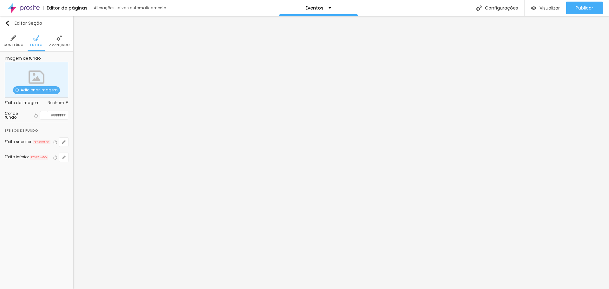
click at [61, 40] on img at bounding box center [59, 38] width 6 height 6
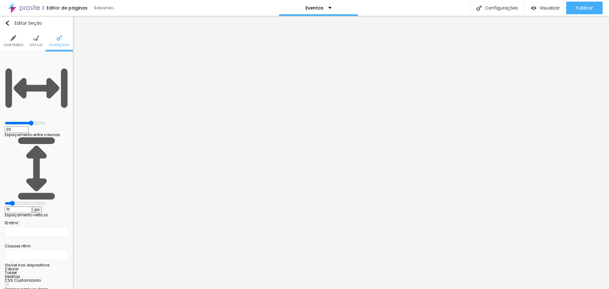
click at [41, 120] on input "range" at bounding box center [25, 122] width 41 height 5
click at [16, 201] on input "range" at bounding box center [25, 203] width 41 height 5
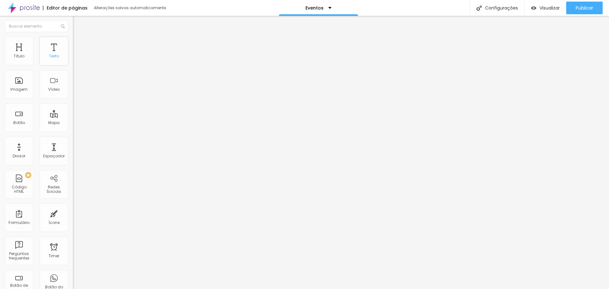
click at [49, 55] on div "Texto" at bounding box center [54, 56] width 10 height 4
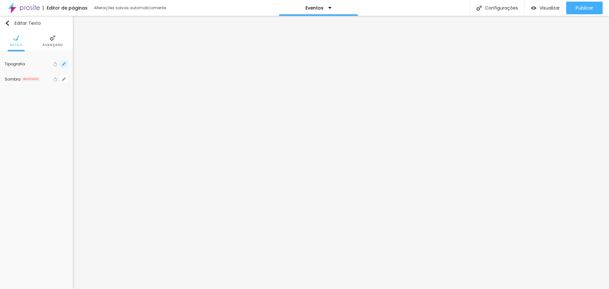
click at [63, 63] on icon "button" at bounding box center [64, 64] width 4 height 4
drag, startPoint x: 105, startPoint y: 151, endPoint x: 81, endPoint y: 147, distance: 25.0
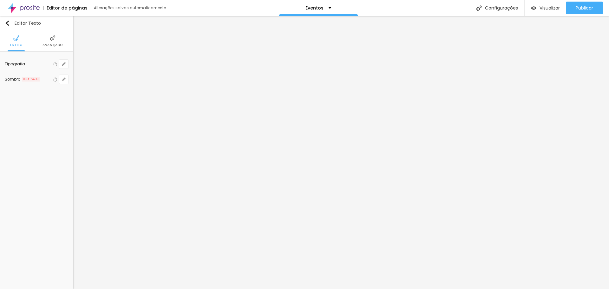
click at [17, 289] on div at bounding box center [304, 289] width 609 height 0
click at [41, 44] on span "Estilo" at bounding box center [36, 44] width 12 height 3
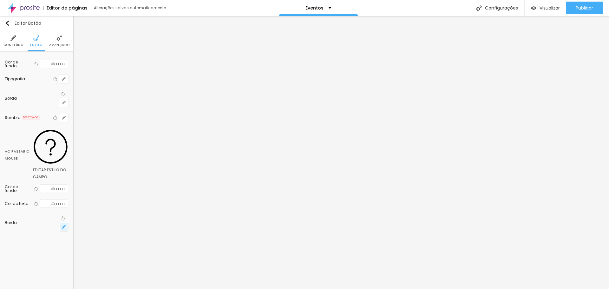
click at [60, 222] on button "button" at bounding box center [63, 226] width 9 height 9
drag, startPoint x: 69, startPoint y: 189, endPoint x: 107, endPoint y: 198, distance: 38.8
drag, startPoint x: 109, startPoint y: 189, endPoint x: 36, endPoint y: 188, distance: 73.6
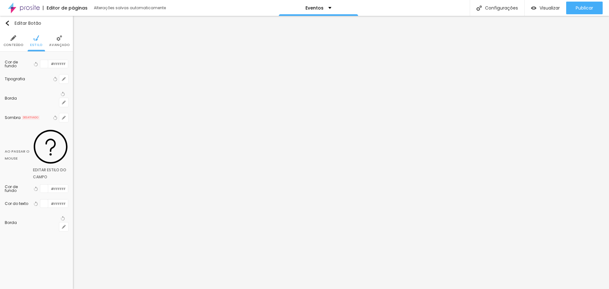
click at [62, 289] on div at bounding box center [304, 289] width 609 height 0
click at [58, 41] on img at bounding box center [59, 38] width 6 height 6
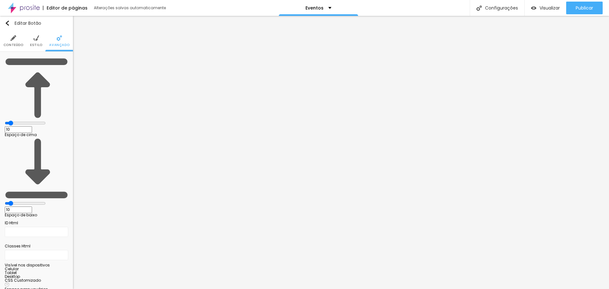
click at [16, 45] on span "Conteúdo" at bounding box center [13, 44] width 20 height 3
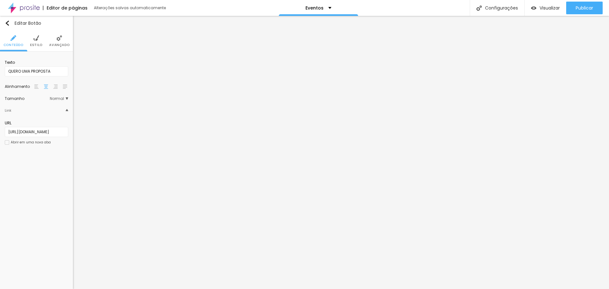
click at [32, 39] on li "Estilo" at bounding box center [36, 40] width 12 height 21
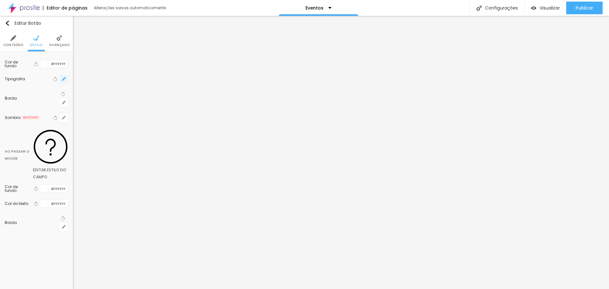
click at [62, 77] on icon "button" at bounding box center [64, 79] width 4 height 4
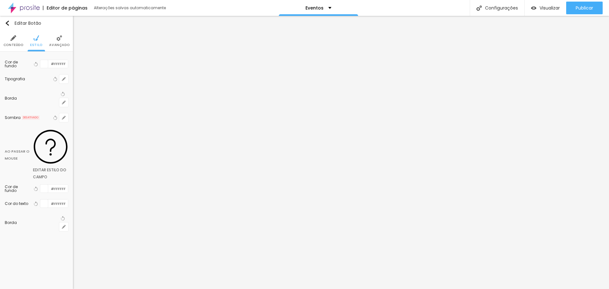
click at [53, 289] on div at bounding box center [304, 289] width 609 height 0
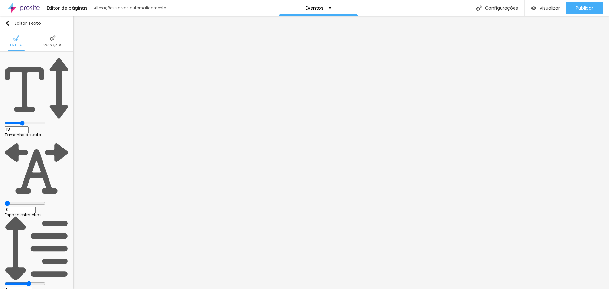
click at [51, 38] on img at bounding box center [53, 38] width 6 height 6
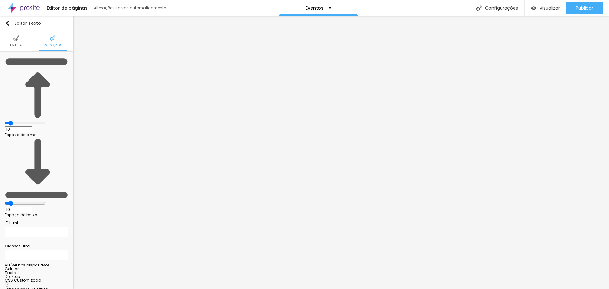
click at [16, 40] on img at bounding box center [16, 38] width 6 height 6
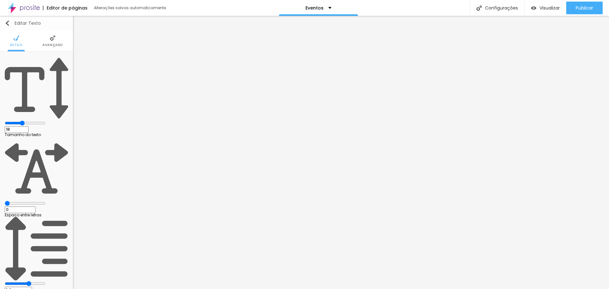
click at [8, 24] on img "button" at bounding box center [7, 23] width 5 height 5
click at [3, 22] on button "Editar Texto" at bounding box center [36, 23] width 73 height 15
click at [48, 44] on span "Avançado" at bounding box center [52, 44] width 20 height 3
click at [51, 41] on img at bounding box center [53, 38] width 6 height 6
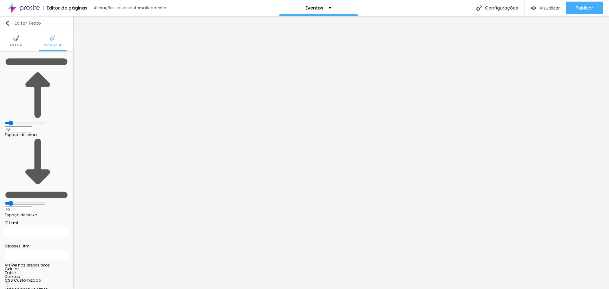
click at [8, 24] on img "button" at bounding box center [7, 23] width 5 height 5
click at [6, 19] on button "Editar Texto" at bounding box center [36, 23] width 73 height 15
click at [29, 252] on div "Editar Texto Estilo Avançado 10 Espaço de cima 10 Espaço de baixo ID Html Class…" at bounding box center [36, 152] width 73 height 273
drag, startPoint x: 3, startPoint y: 22, endPoint x: 7, endPoint y: 22, distance: 3.5
click at [5, 22] on button "Editar Texto" at bounding box center [36, 23] width 73 height 15
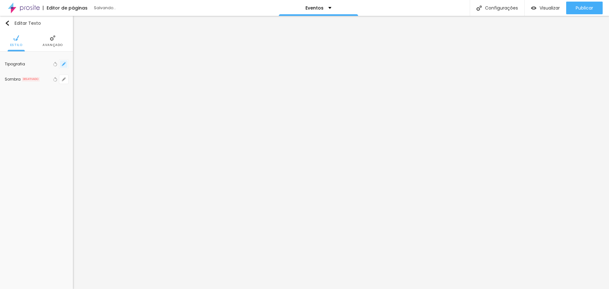
click at [64, 63] on icon "button" at bounding box center [64, 64] width 4 height 4
click at [247, 289] on div at bounding box center [304, 289] width 609 height 0
click at [63, 135] on icon "button" at bounding box center [63, 135] width 3 height 3
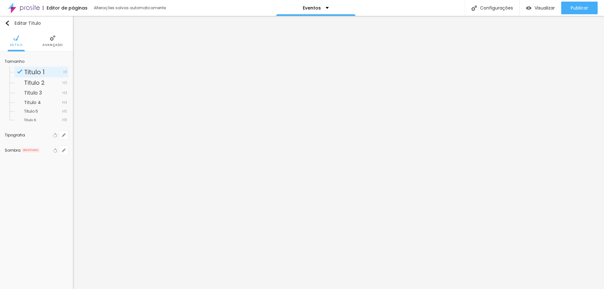
drag, startPoint x: 85, startPoint y: 178, endPoint x: 92, endPoint y: 179, distance: 7.0
click at [305, 289] on div at bounding box center [302, 289] width 604 height 0
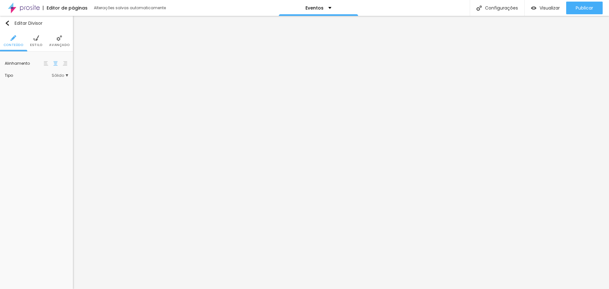
click at [68, 76] on span "Sólido" at bounding box center [60, 76] width 16 height 4
click at [43, 91] on span "Pontilhado" at bounding box center [34, 92] width 21 height 5
click at [42, 101] on span "Serrilhado" at bounding box center [34, 101] width 20 height 5
click at [42, 108] on div "Duplo" at bounding box center [42, 110] width 54 height 8
click at [42, 116] on span "Pata de cachorro" at bounding box center [41, 118] width 34 height 5
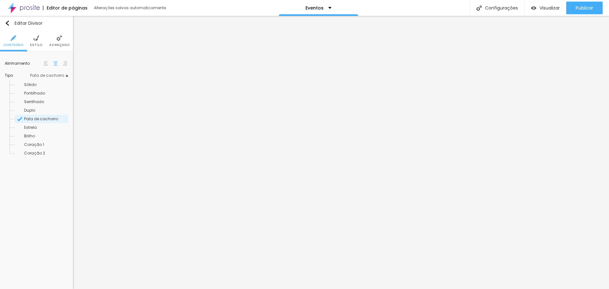
click at [43, 123] on div "Pata de cachorro" at bounding box center [42, 119] width 54 height 8
click at [42, 125] on div "Estrela" at bounding box center [42, 127] width 54 height 8
click at [41, 132] on div "Brilho" at bounding box center [42, 136] width 54 height 8
click at [41, 139] on div "Brilho" at bounding box center [42, 136] width 54 height 8
click at [41, 145] on span "Coração 1" at bounding box center [34, 144] width 20 height 5
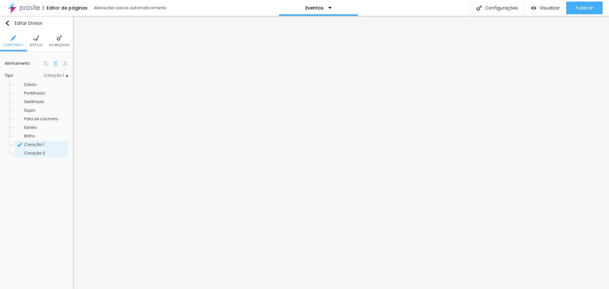
click at [44, 153] on span "Coração 2" at bounding box center [45, 153] width 43 height 4
click at [51, 87] on div "Sólido" at bounding box center [42, 85] width 54 height 8
click at [37, 39] on img at bounding box center [36, 38] width 6 height 6
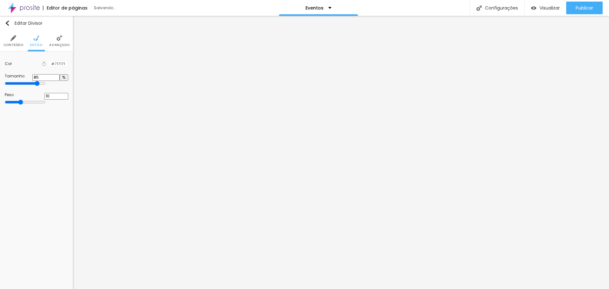
drag, startPoint x: 33, startPoint y: 82, endPoint x: 56, endPoint y: 84, distance: 23.6
click at [46, 84] on input "range" at bounding box center [25, 83] width 41 height 5
drag, startPoint x: 29, startPoint y: 101, endPoint x: 14, endPoint y: 101, distance: 14.9
click at [14, 101] on input "range" at bounding box center [25, 102] width 41 height 5
click at [34, 146] on div "Editar Divisor Conteúdo Estilo Avançado Cor Voltar ao padrão #717171 Tamanho 85…" at bounding box center [36, 152] width 73 height 273
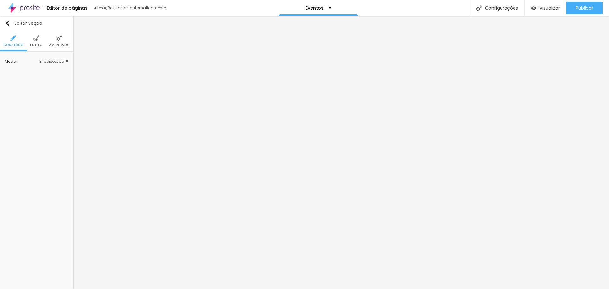
click at [37, 39] on img at bounding box center [36, 38] width 6 height 6
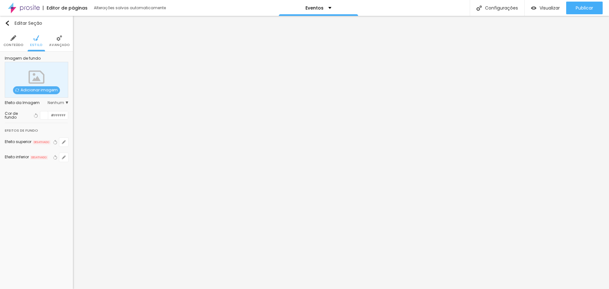
click at [62, 41] on img at bounding box center [59, 38] width 6 height 6
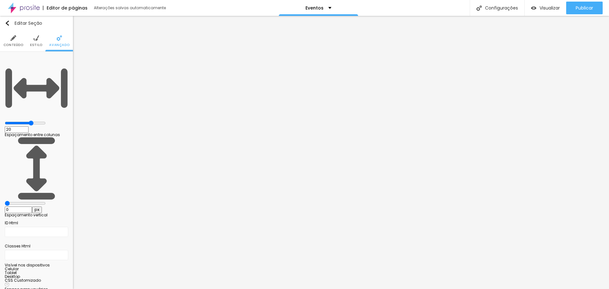
drag, startPoint x: 16, startPoint y: 74, endPoint x: 12, endPoint y: 75, distance: 3.5
click at [12, 201] on input "range" at bounding box center [25, 203] width 41 height 5
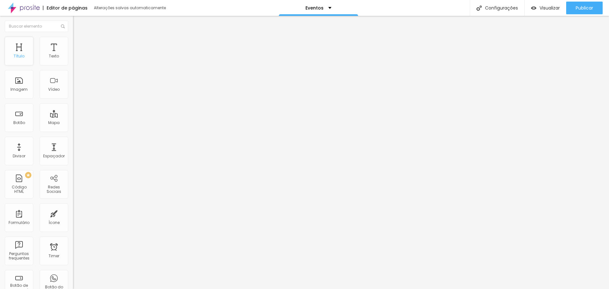
click at [21, 51] on div "Título" at bounding box center [19, 51] width 29 height 29
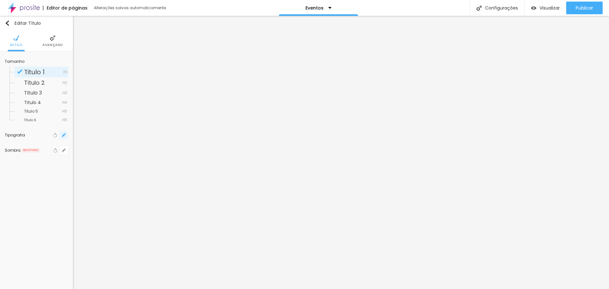
click at [62, 135] on button "button" at bounding box center [63, 135] width 9 height 9
drag, startPoint x: 87, startPoint y: 178, endPoint x: 93, endPoint y: 179, distance: 6.1
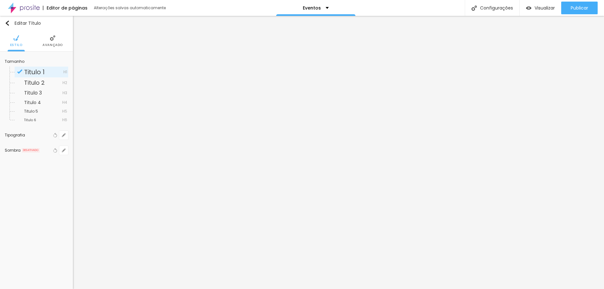
click at [317, 289] on div at bounding box center [302, 289] width 604 height 0
click at [65, 64] on icon "button" at bounding box center [64, 64] width 4 height 4
click at [255, 289] on div at bounding box center [304, 289] width 609 height 0
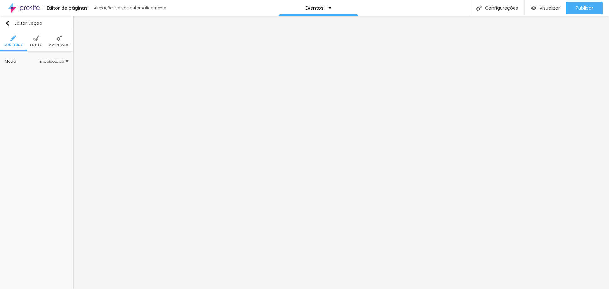
click at [53, 41] on li "Avançado" at bounding box center [59, 40] width 20 height 21
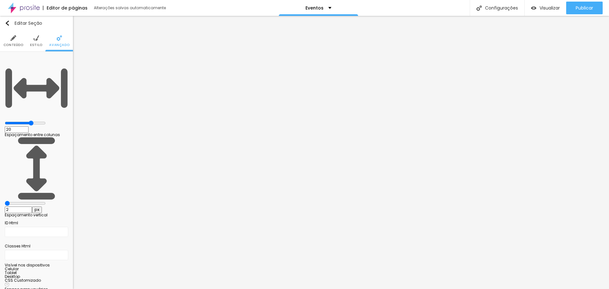
drag, startPoint x: 19, startPoint y: 76, endPoint x: 14, endPoint y: 76, distance: 4.8
click at [14, 201] on input "range" at bounding box center [25, 203] width 41 height 5
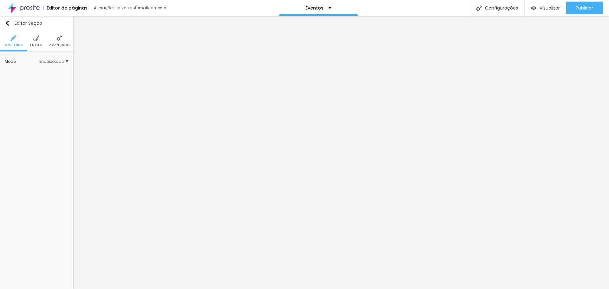
click at [58, 41] on img at bounding box center [59, 38] width 6 height 6
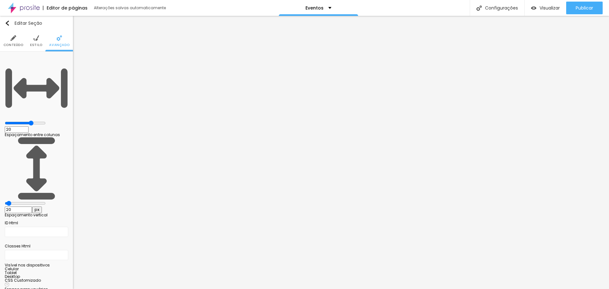
click at [34, 38] on img at bounding box center [36, 38] width 6 height 6
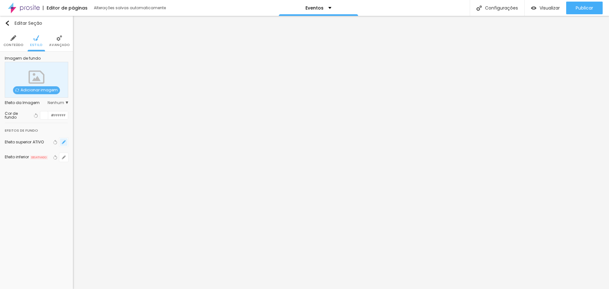
click at [63, 144] on icon "button" at bounding box center [64, 142] width 4 height 4
click at [140, 289] on div at bounding box center [304, 293] width 609 height 0
click at [25, 289] on div at bounding box center [304, 289] width 609 height 0
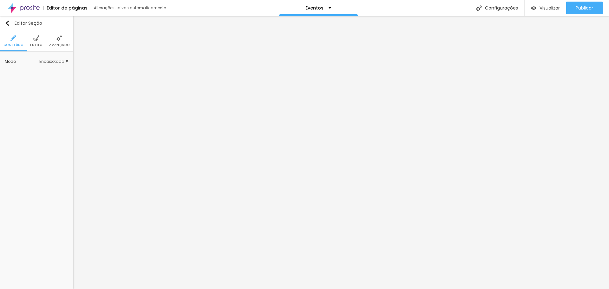
click at [38, 43] on span "Estilo" at bounding box center [36, 44] width 12 height 3
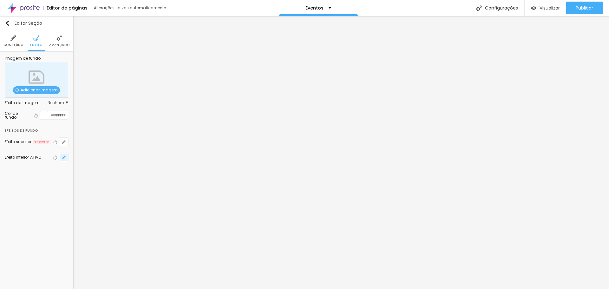
click at [64, 156] on icon "button" at bounding box center [63, 157] width 3 height 3
click at [139, 289] on div at bounding box center [304, 293] width 609 height 0
click at [41, 289] on div at bounding box center [304, 289] width 609 height 0
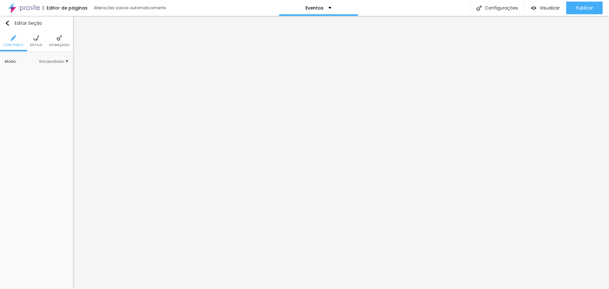
click at [60, 41] on li "Avançado" at bounding box center [59, 40] width 20 height 21
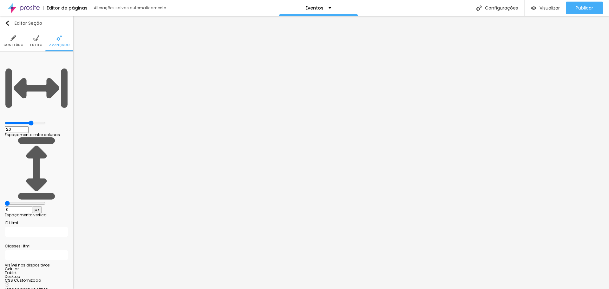
drag, startPoint x: 13, startPoint y: 74, endPoint x: 2, endPoint y: 74, distance: 11.1
click at [5, 201] on input "range" at bounding box center [25, 203] width 41 height 5
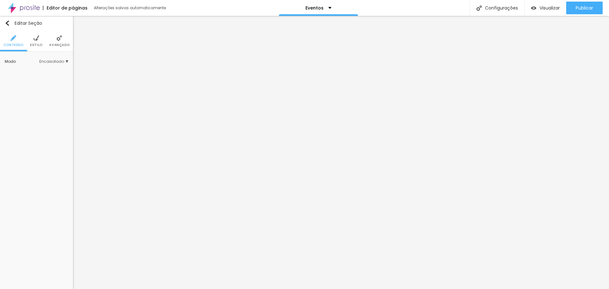
click at [61, 43] on span "Avançado" at bounding box center [59, 44] width 20 height 3
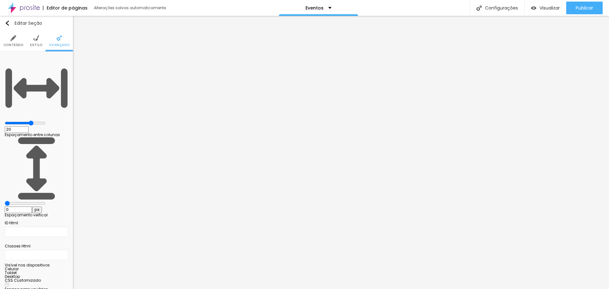
drag, startPoint x: 15, startPoint y: 75, endPoint x: 2, endPoint y: 75, distance: 13.3
click at [5, 201] on input "range" at bounding box center [25, 203] width 41 height 5
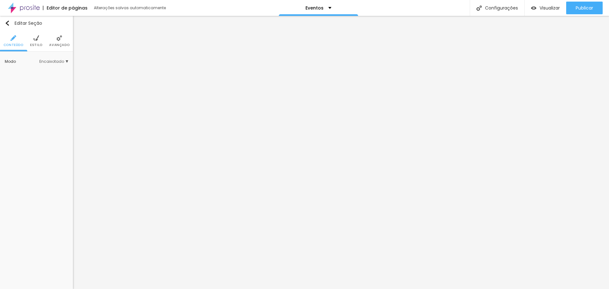
click at [63, 40] on li "Avançado" at bounding box center [59, 40] width 20 height 21
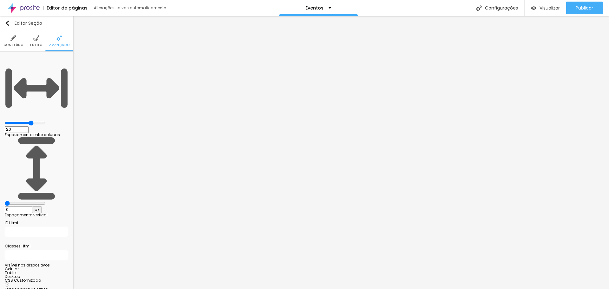
drag, startPoint x: 14, startPoint y: 76, endPoint x: 0, endPoint y: 73, distance: 14.2
click at [5, 201] on input "range" at bounding box center [25, 203] width 41 height 5
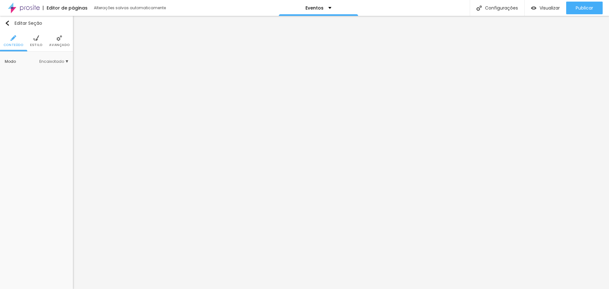
click at [55, 43] on span "Avançado" at bounding box center [59, 44] width 20 height 3
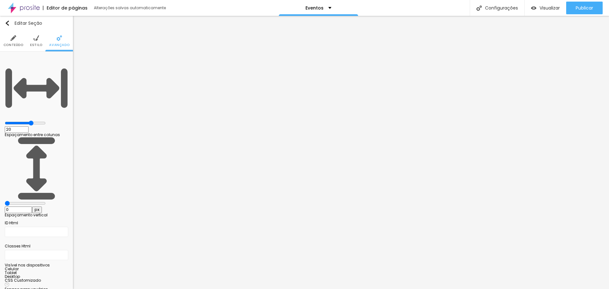
drag, startPoint x: 14, startPoint y: 75, endPoint x: 5, endPoint y: 75, distance: 8.6
click at [5, 201] on input "range" at bounding box center [25, 203] width 41 height 5
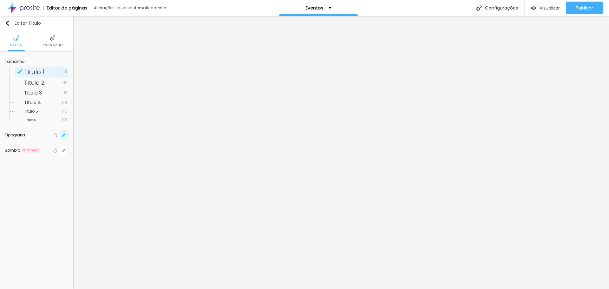
click at [63, 135] on icon "button" at bounding box center [64, 135] width 4 height 4
drag, startPoint x: 86, startPoint y: 179, endPoint x: 93, endPoint y: 179, distance: 6.7
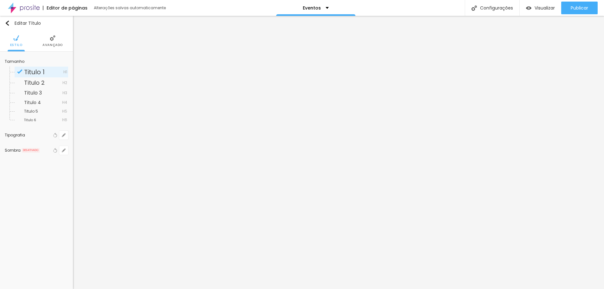
click at [291, 289] on div at bounding box center [302, 289] width 604 height 0
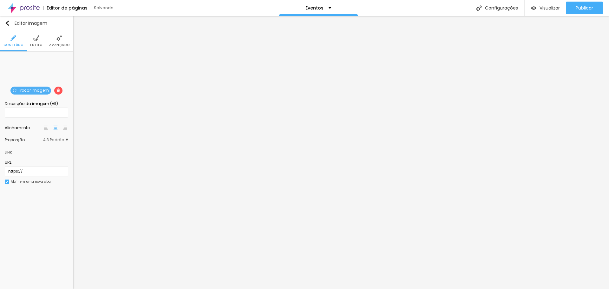
click at [34, 89] on span "Trocar imagem" at bounding box center [30, 91] width 41 height 8
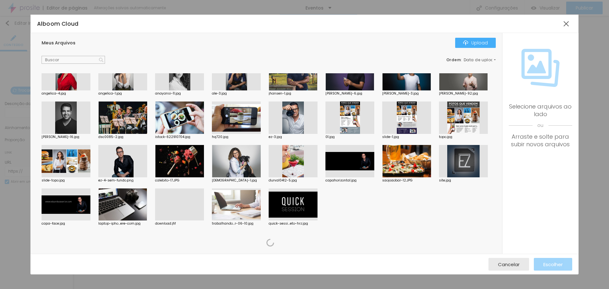
scroll to position [761, 0]
click at [485, 42] on div "Upload" at bounding box center [475, 42] width 25 height 5
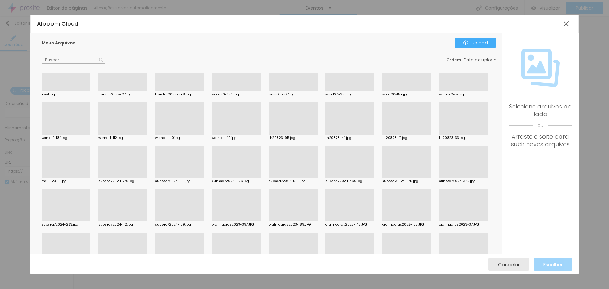
scroll to position [0, 0]
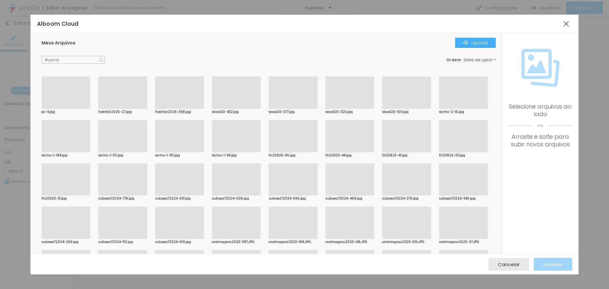
click at [64, 109] on div at bounding box center [66, 109] width 49 height 0
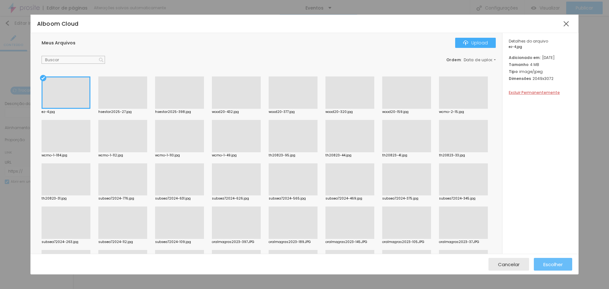
click at [543, 264] on span "Escolher" at bounding box center [552, 264] width 19 height 5
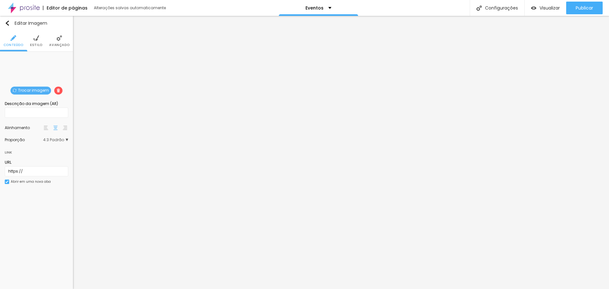
click at [57, 140] on span "4:3 Padrão" at bounding box center [55, 140] width 25 height 4
click at [42, 171] on div "Original" at bounding box center [42, 175] width 54 height 8
click at [39, 43] on span "Estilo" at bounding box center [36, 44] width 12 height 3
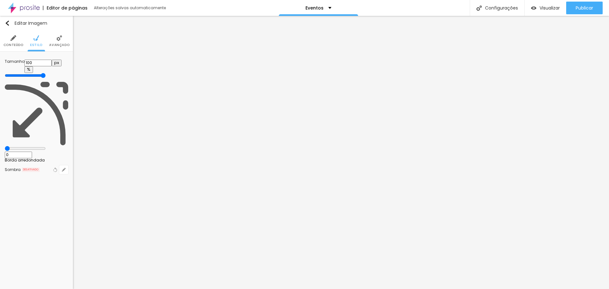
drag, startPoint x: 66, startPoint y: 68, endPoint x: 69, endPoint y: 71, distance: 4.7
click at [46, 73] on input "range" at bounding box center [25, 75] width 41 height 5
click at [56, 45] on span "Avançado" at bounding box center [59, 44] width 20 height 3
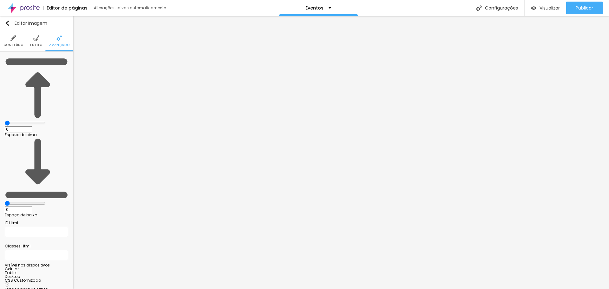
click at [40, 42] on li "Estilo" at bounding box center [36, 40] width 12 height 21
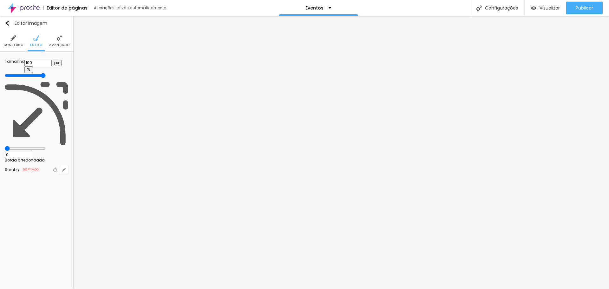
click at [0, 39] on ul "Conteúdo Estilo Avançado" at bounding box center [36, 40] width 73 height 21
click at [11, 39] on img at bounding box center [13, 38] width 6 height 6
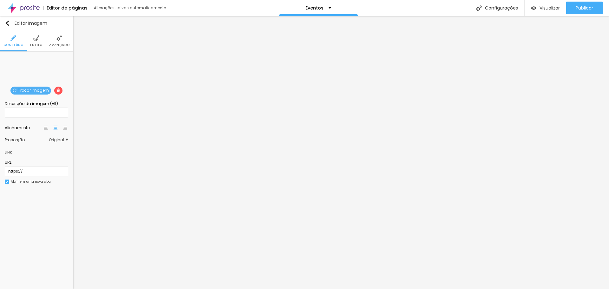
click at [66, 140] on span "Original" at bounding box center [58, 140] width 19 height 4
click at [44, 165] on span "Quadrado" at bounding box center [44, 166] width 40 height 4
click at [36, 56] on div "Trocar imagem" at bounding box center [36, 56] width 0 height 0
click at [33, 39] on li "Estilo" at bounding box center [36, 40] width 12 height 21
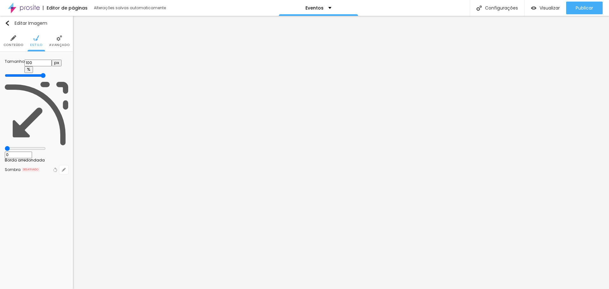
drag, startPoint x: 15, startPoint y: 80, endPoint x: 0, endPoint y: 81, distance: 15.2
click at [5, 146] on input "range" at bounding box center [25, 148] width 41 height 5
drag, startPoint x: 66, startPoint y: 67, endPoint x: 73, endPoint y: 68, distance: 7.0
click at [46, 73] on input "range" at bounding box center [25, 75] width 41 height 5
click at [58, 45] on span "Avançado" at bounding box center [59, 44] width 20 height 3
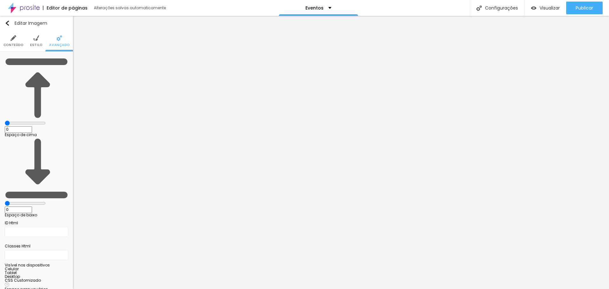
drag, startPoint x: 15, startPoint y: 64, endPoint x: 9, endPoint y: 65, distance: 5.7
click at [10, 120] on input "range" at bounding box center [25, 122] width 41 height 5
drag, startPoint x: 31, startPoint y: 77, endPoint x: 0, endPoint y: 82, distance: 31.4
click at [5, 201] on input "range" at bounding box center [25, 203] width 41 height 5
click at [9, 27] on button "Editar Imagem" at bounding box center [36, 23] width 73 height 15
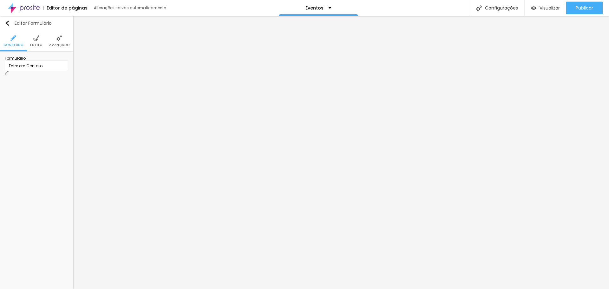
click at [61, 69] on div "Entre em Contato" at bounding box center [36, 66] width 55 height 6
click at [39, 40] on img at bounding box center [36, 38] width 6 height 6
click at [14, 130] on div "Campos" at bounding box center [13, 133] width 16 height 7
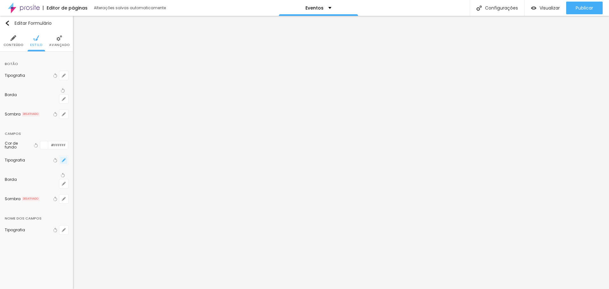
click at [64, 158] on icon "button" at bounding box center [64, 160] width 4 height 4
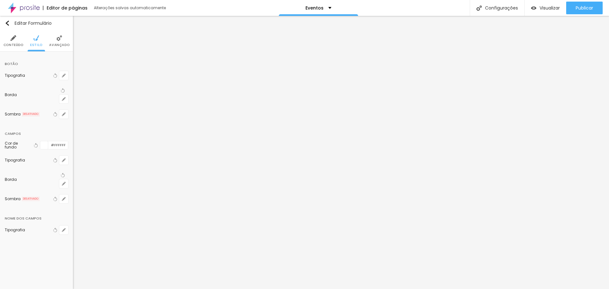
click at [204, 289] on div at bounding box center [304, 289] width 609 height 0
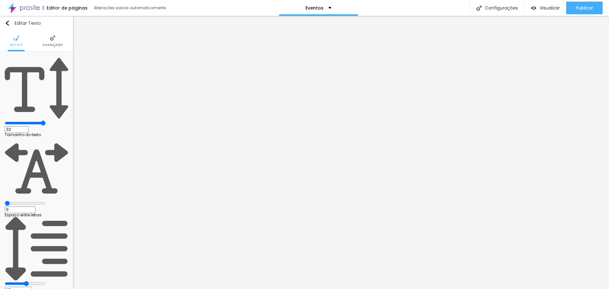
click at [57, 37] on li "Avançado" at bounding box center [52, 40] width 20 height 21
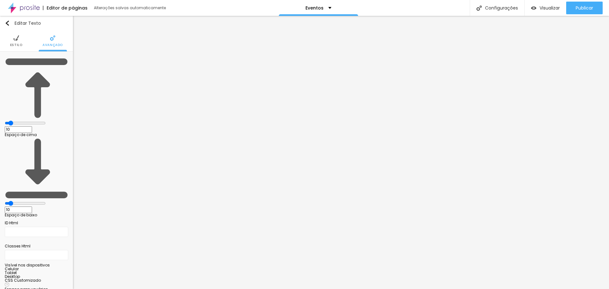
click at [18, 43] on span "Estilo" at bounding box center [16, 44] width 12 height 3
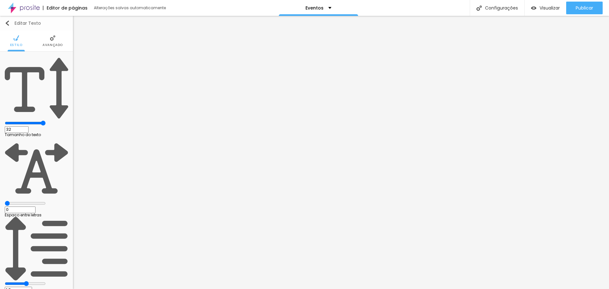
click at [8, 22] on img "button" at bounding box center [7, 23] width 5 height 5
click at [9, 25] on img "button" at bounding box center [7, 23] width 5 height 5
click at [44, 37] on li "Avançado" at bounding box center [52, 40] width 20 height 21
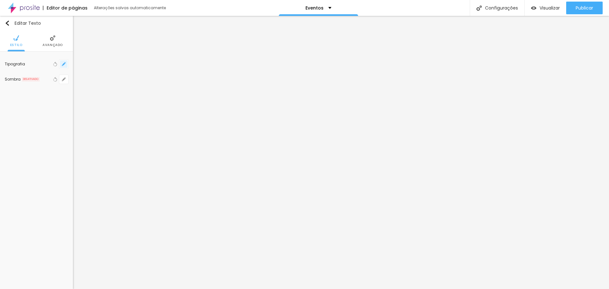
click at [63, 63] on icon "button" at bounding box center [64, 64] width 4 height 4
drag, startPoint x: 88, startPoint y: 107, endPoint x: 93, endPoint y: 108, distance: 5.5
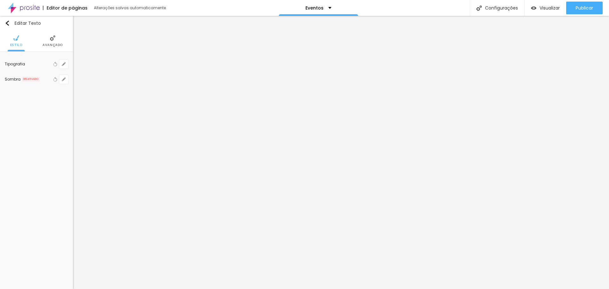
click at [246, 289] on div at bounding box center [304, 289] width 609 height 0
click at [7, 28] on img "button" at bounding box center [7, 25] width 4 height 5
click at [60, 69] on div "Quantidade : 2" at bounding box center [36, 67] width 63 height 4
click at [50, 74] on div "Quantidade : 2 Editar perguntas" at bounding box center [36, 69] width 63 height 8
click at [30, 74] on span "Editar perguntas" at bounding box center [23, 71] width 36 height 5
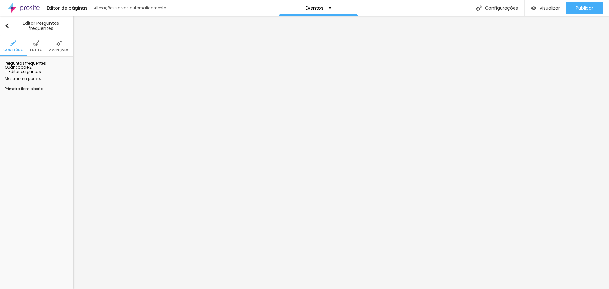
drag, startPoint x: 292, startPoint y: 102, endPoint x: 192, endPoint y: 102, distance: 100.5
drag, startPoint x: 289, startPoint y: 161, endPoint x: 195, endPoint y: 163, distance: 93.9
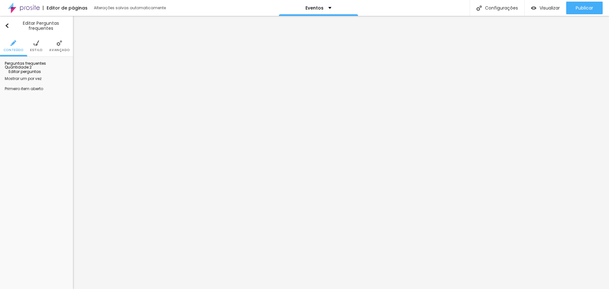
click at [41, 74] on span "Editar perguntas" at bounding box center [23, 71] width 36 height 5
drag, startPoint x: 290, startPoint y: 107, endPoint x: 197, endPoint y: 107, distance: 92.9
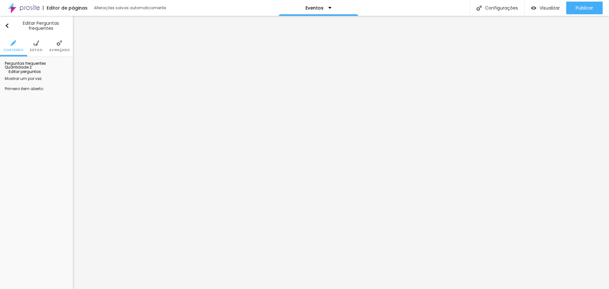
drag, startPoint x: 235, startPoint y: 106, endPoint x: 171, endPoint y: 106, distance: 64.1
drag, startPoint x: 179, startPoint y: 163, endPoint x: 172, endPoint y: 163, distance: 7.3
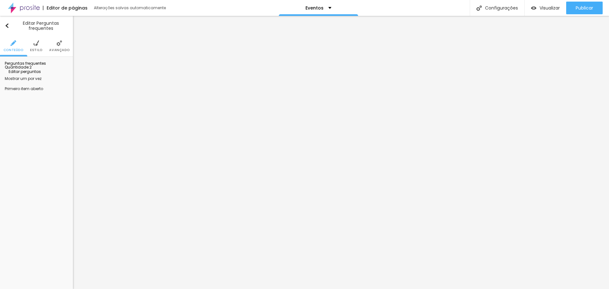
drag, startPoint x: 281, startPoint y: 104, endPoint x: 197, endPoint y: 101, distance: 84.1
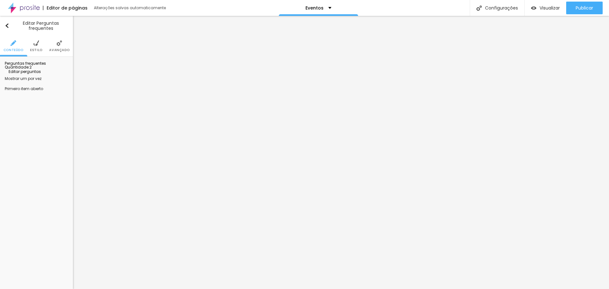
drag, startPoint x: 289, startPoint y: 163, endPoint x: 204, endPoint y: 163, distance: 85.0
drag, startPoint x: 285, startPoint y: 106, endPoint x: 187, endPoint y: 106, distance: 97.7
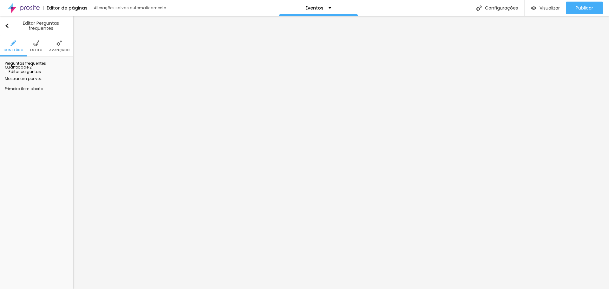
drag, startPoint x: 303, startPoint y: 166, endPoint x: 218, endPoint y: 164, distance: 85.6
drag, startPoint x: 282, startPoint y: 103, endPoint x: 209, endPoint y: 102, distance: 73.3
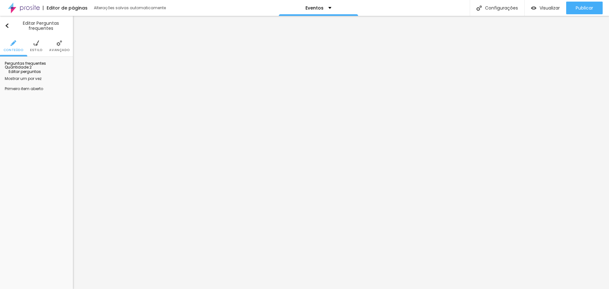
drag, startPoint x: 265, startPoint y: 165, endPoint x: 214, endPoint y: 165, distance: 51.1
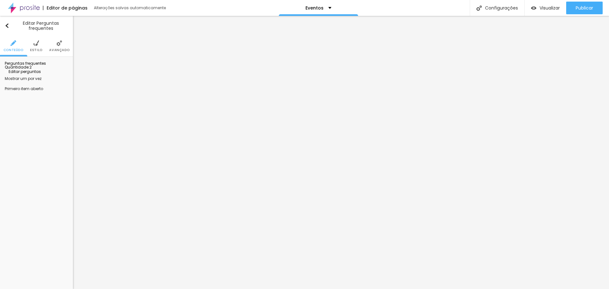
drag, startPoint x: 280, startPoint y: 106, endPoint x: 228, endPoint y: 106, distance: 51.7
drag, startPoint x: 292, startPoint y: 166, endPoint x: 223, endPoint y: 165, distance: 69.5
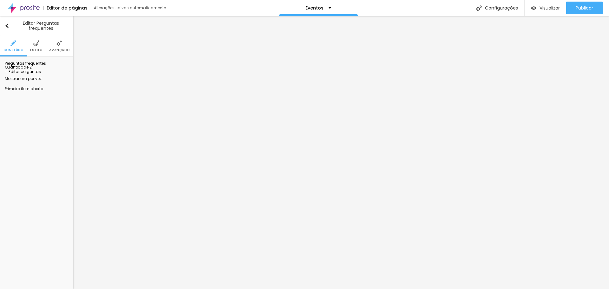
drag, startPoint x: 281, startPoint y: 107, endPoint x: 220, endPoint y: 103, distance: 61.0
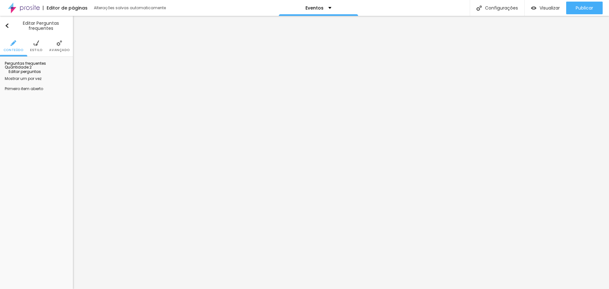
drag, startPoint x: 281, startPoint y: 162, endPoint x: 226, endPoint y: 161, distance: 54.2
drag, startPoint x: 280, startPoint y: 106, endPoint x: 224, endPoint y: 106, distance: 56.4
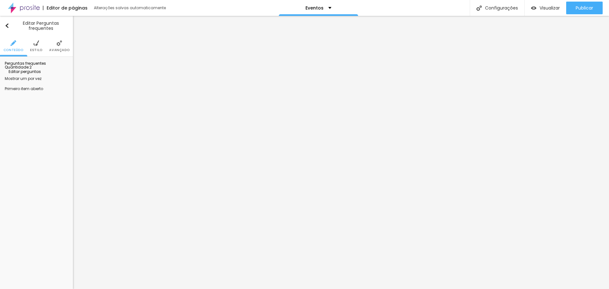
drag, startPoint x: 277, startPoint y: 163, endPoint x: 220, endPoint y: 161, distance: 56.8
drag, startPoint x: 289, startPoint y: 107, endPoint x: 218, endPoint y: 101, distance: 70.4
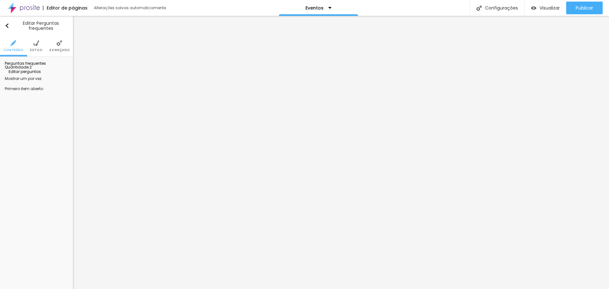
drag, startPoint x: 285, startPoint y: 163, endPoint x: 225, endPoint y: 158, distance: 59.8
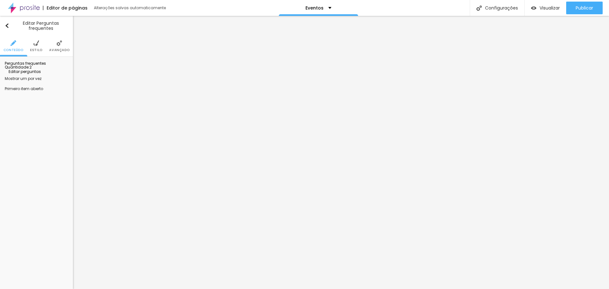
drag, startPoint x: 248, startPoint y: 100, endPoint x: 209, endPoint y: 100, distance: 39.0
drag, startPoint x: 281, startPoint y: 165, endPoint x: 210, endPoint y: 161, distance: 71.4
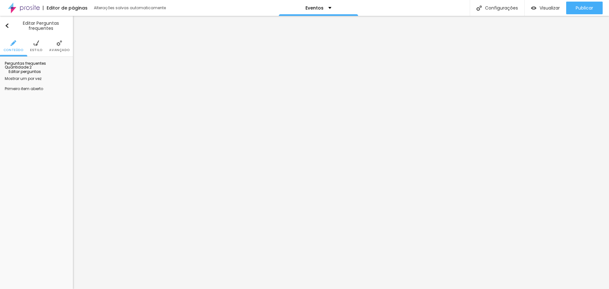
drag, startPoint x: 283, startPoint y: 101, endPoint x: 220, endPoint y: 102, distance: 63.1
drag, startPoint x: 275, startPoint y: 163, endPoint x: 220, endPoint y: 160, distance: 55.3
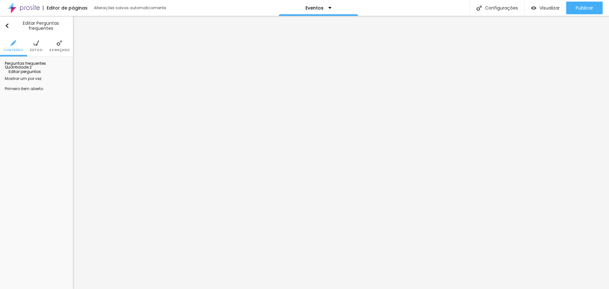
drag, startPoint x: 285, startPoint y: 103, endPoint x: 223, endPoint y: 103, distance: 62.2
drag, startPoint x: 278, startPoint y: 161, endPoint x: 219, endPoint y: 159, distance: 59.0
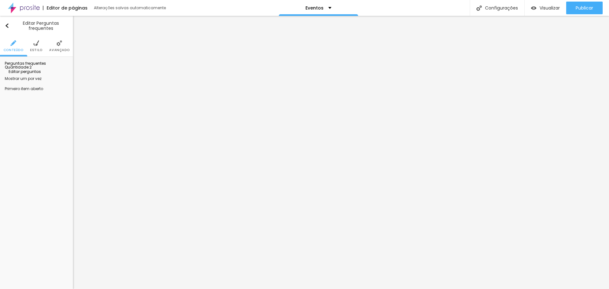
click at [40, 47] on li "Estilo" at bounding box center [36, 46] width 12 height 21
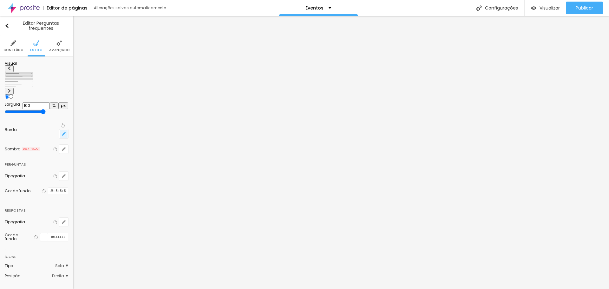
click at [62, 129] on button "button" at bounding box center [63, 133] width 9 height 9
drag, startPoint x: 68, startPoint y: 144, endPoint x: 57, endPoint y: 149, distance: 12.6
click at [58, 289] on div at bounding box center [304, 289] width 609 height 0
click at [11, 89] on img at bounding box center [9, 91] width 4 height 4
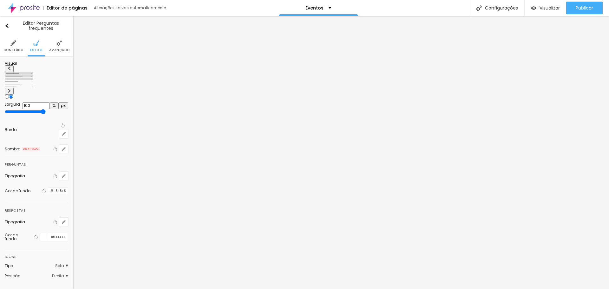
click at [10, 72] on button at bounding box center [9, 68] width 9 height 7
click at [14, 88] on button at bounding box center [9, 91] width 9 height 7
click at [11, 89] on img at bounding box center [9, 91] width 4 height 4
click at [61, 129] on button "button" at bounding box center [63, 133] width 9 height 9
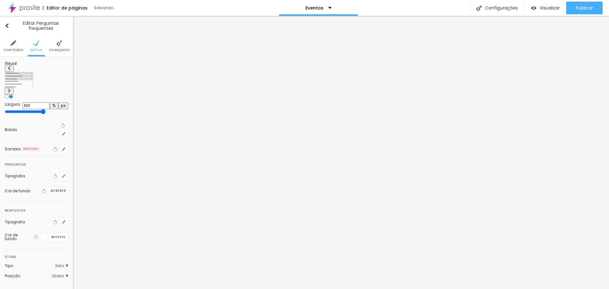
drag, startPoint x: 68, startPoint y: 143, endPoint x: 83, endPoint y: 142, distance: 14.3
drag, startPoint x: 84, startPoint y: 161, endPoint x: 103, endPoint y: 159, distance: 18.9
drag, startPoint x: 85, startPoint y: 144, endPoint x: 57, endPoint y: 141, distance: 28.1
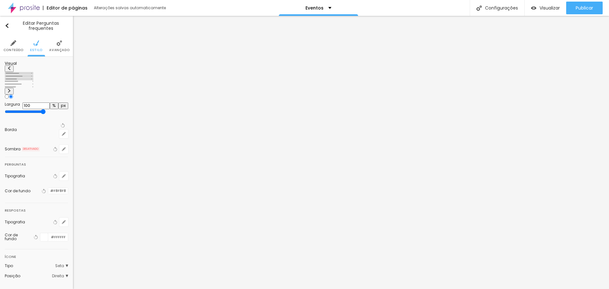
click at [98, 289] on div at bounding box center [304, 289] width 609 height 0
click at [66, 172] on button "button" at bounding box center [63, 176] width 9 height 9
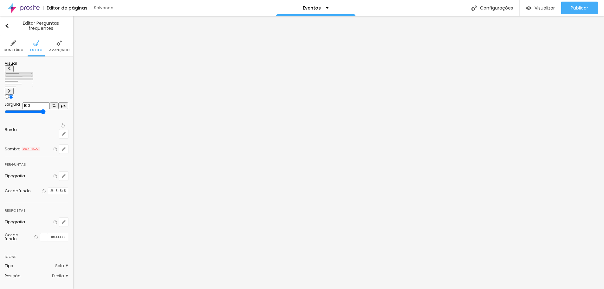
click at [97, 289] on div at bounding box center [302, 289] width 604 height 0
click at [67, 218] on button "button" at bounding box center [63, 222] width 9 height 9
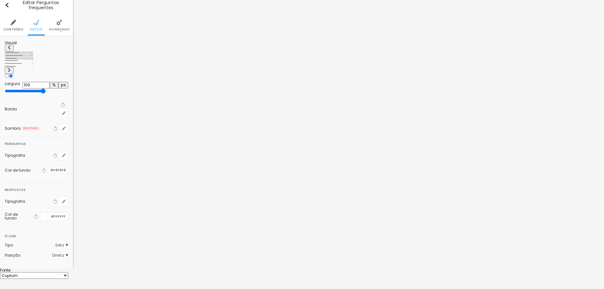
scroll to position [49, 0]
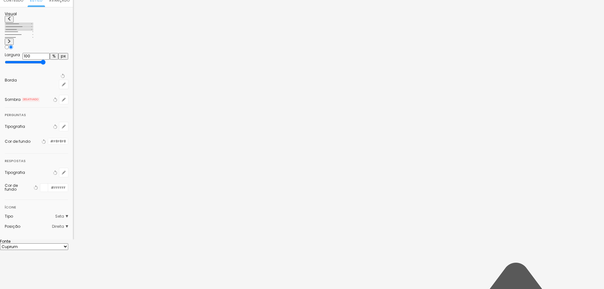
drag, startPoint x: 97, startPoint y: 202, endPoint x: 107, endPoint y: 203, distance: 9.9
click at [122, 239] on div at bounding box center [302, 239] width 604 height 0
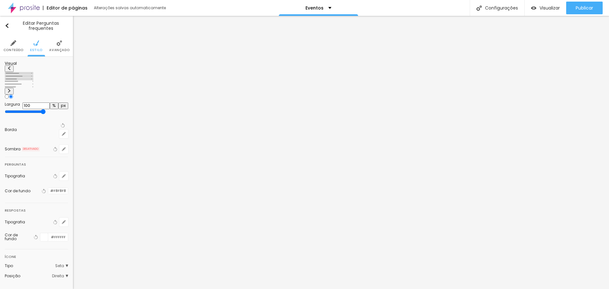
click at [63, 264] on span "Seta" at bounding box center [61, 266] width 13 height 4
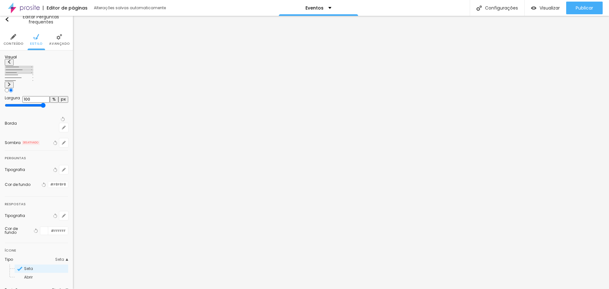
scroll to position [8, 0]
click at [29, 272] on span "Abrir" at bounding box center [28, 274] width 9 height 5
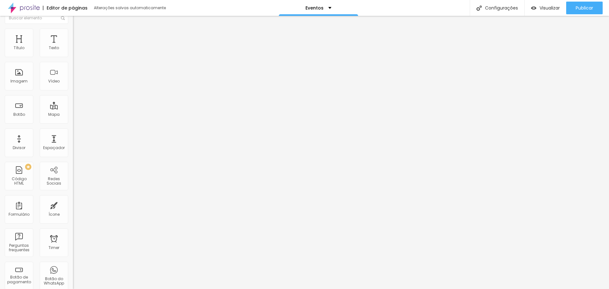
scroll to position [0, 0]
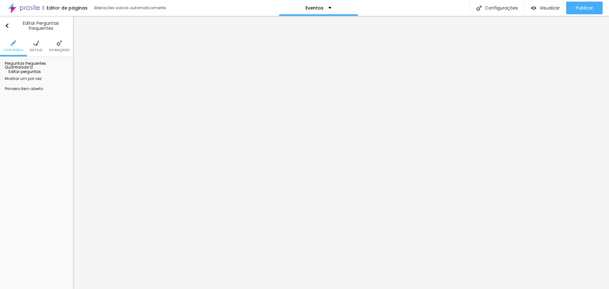
click at [49, 46] on ul "Conteúdo Estilo Avançado" at bounding box center [36, 46] width 73 height 21
click at [56, 47] on li "Avançado" at bounding box center [59, 46] width 20 height 21
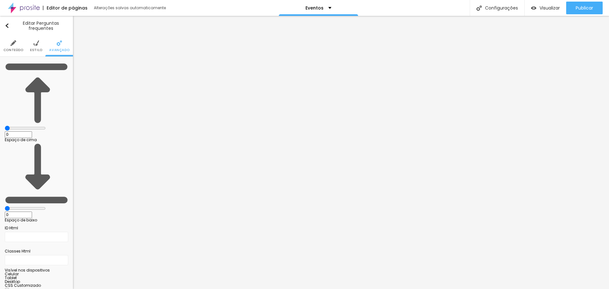
click at [37, 45] on img at bounding box center [36, 43] width 6 height 6
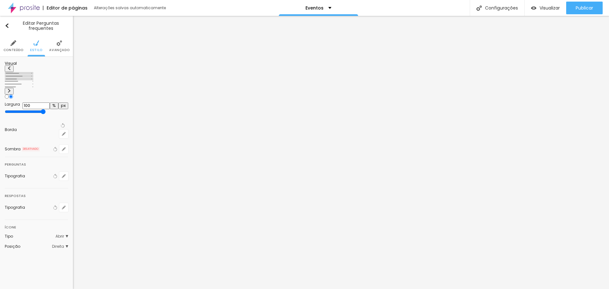
click at [66, 234] on span "Abrir" at bounding box center [61, 236] width 13 height 4
click at [27, 243] on span "Seta" at bounding box center [28, 245] width 9 height 5
click at [58, 265] on span "Direita" at bounding box center [60, 267] width 16 height 4
click at [31, 273] on span "Esquerda" at bounding box center [33, 275] width 19 height 5
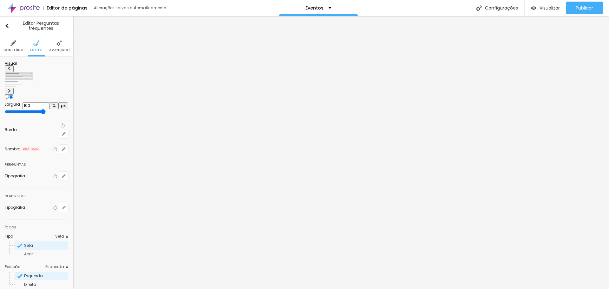
click at [34, 282] on span "Direita" at bounding box center [30, 284] width 12 height 5
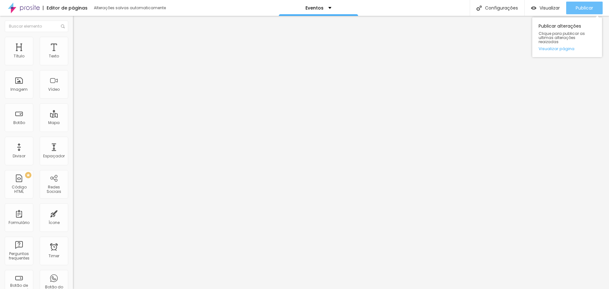
click at [576, 11] on div "Publicar" at bounding box center [584, 8] width 17 height 13
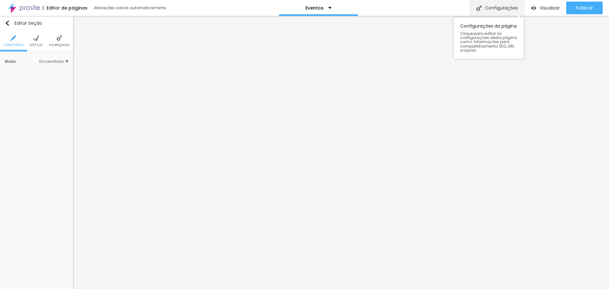
click at [498, 10] on div "Configurações" at bounding box center [497, 8] width 55 height 16
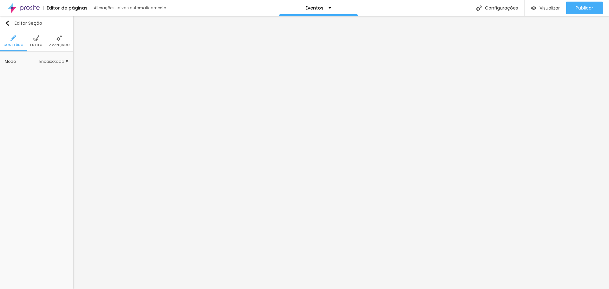
drag, startPoint x: 326, startPoint y: 232, endPoint x: 274, endPoint y: 233, distance: 51.7
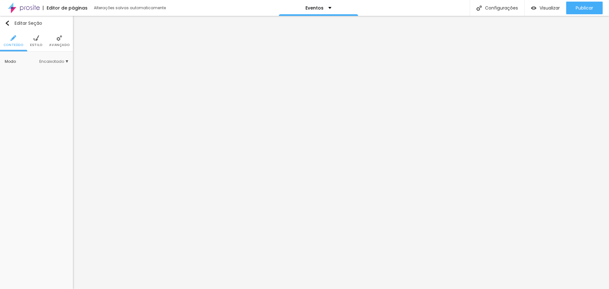
drag, startPoint x: 287, startPoint y: 227, endPoint x: 344, endPoint y: 229, distance: 57.8
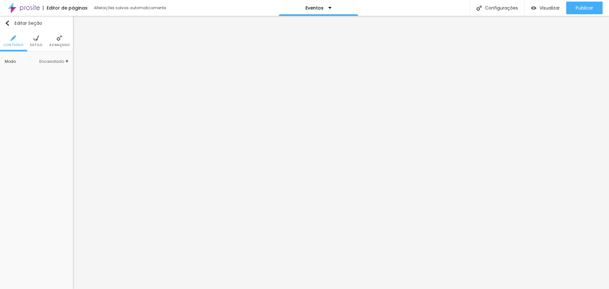
scroll to position [29, 0]
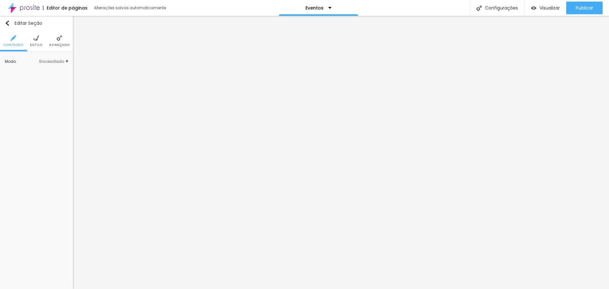
click at [40, 157] on div "Editar Seção Conteúdo Estilo Avançado Modo Encaixotado Encaixotado Completo" at bounding box center [36, 152] width 73 height 273
click at [8, 23] on img "button" at bounding box center [7, 23] width 5 height 5
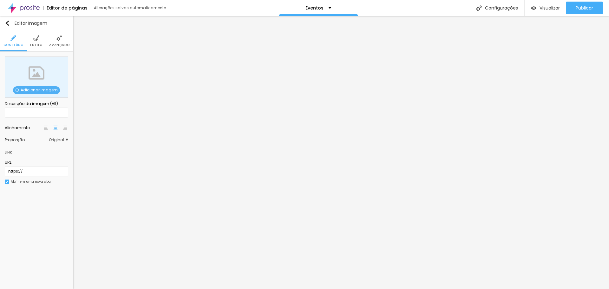
click at [66, 140] on span "Original" at bounding box center [58, 140] width 19 height 4
click at [46, 165] on span "Quadrado" at bounding box center [44, 166] width 40 height 4
click at [28, 90] on span "Adicionar imagem" at bounding box center [36, 90] width 47 height 8
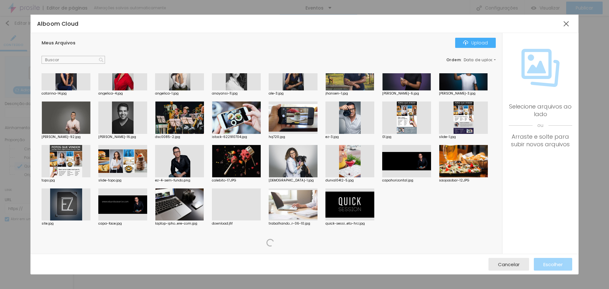
scroll to position [761, 0]
click at [204, 149] on div at bounding box center [179, 161] width 49 height 32
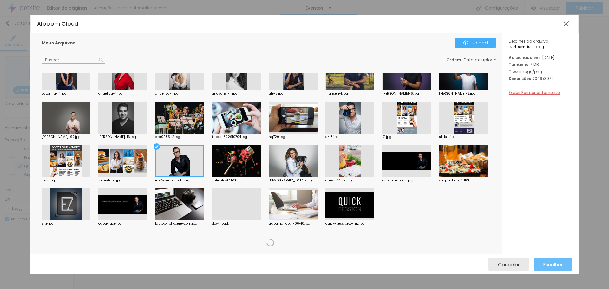
click at [558, 264] on span "Escolher" at bounding box center [552, 264] width 19 height 5
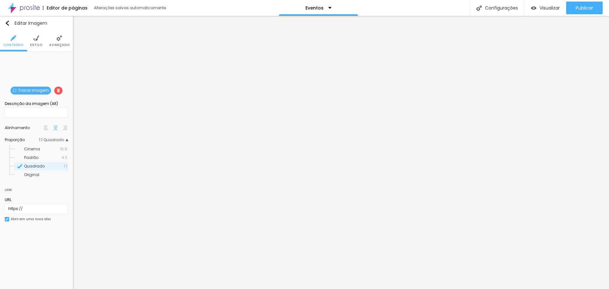
click at [34, 89] on span "Trocar imagem" at bounding box center [30, 91] width 41 height 8
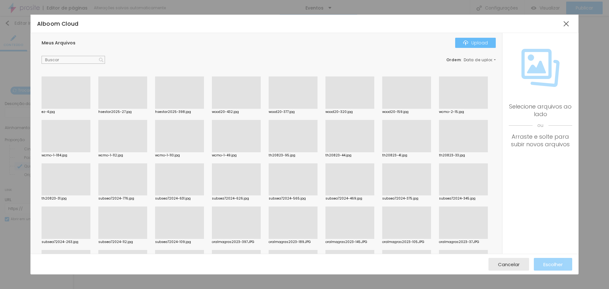
click at [481, 48] on button "Upload" at bounding box center [475, 43] width 41 height 10
click at [66, 109] on div at bounding box center [66, 109] width 49 height 0
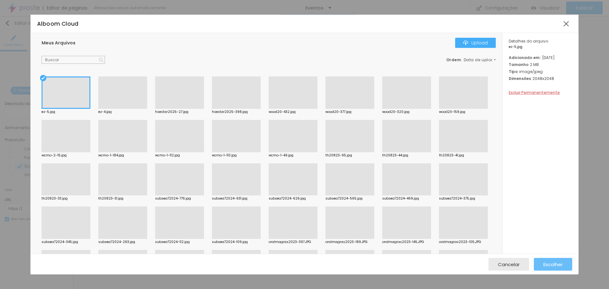
click at [549, 265] on span "Escolher" at bounding box center [552, 264] width 19 height 5
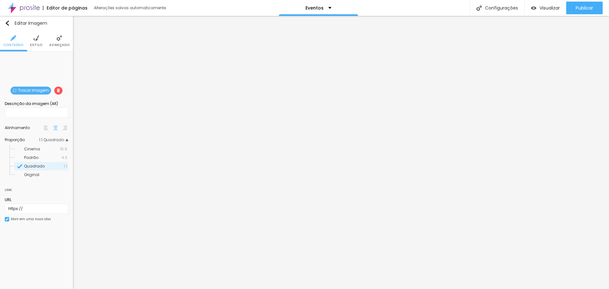
click at [35, 48] on li "Estilo" at bounding box center [36, 40] width 12 height 21
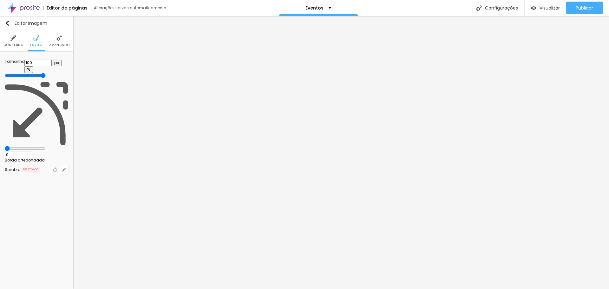
click at [59, 43] on span "Avançado" at bounding box center [59, 44] width 20 height 3
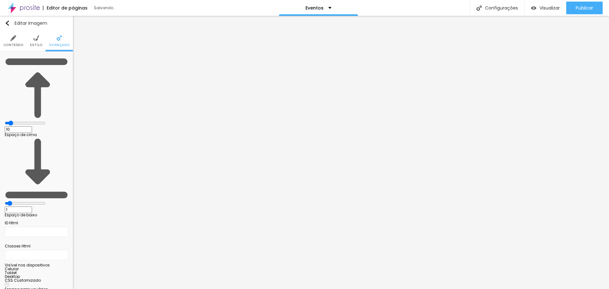
click at [18, 201] on input "range" at bounding box center [25, 203] width 41 height 5
drag, startPoint x: 16, startPoint y: 75, endPoint x: 2, endPoint y: 74, distance: 14.0
click at [5, 201] on input "range" at bounding box center [25, 203] width 41 height 5
drag, startPoint x: 18, startPoint y: 63, endPoint x: 6, endPoint y: 64, distance: 12.1
click at [6, 120] on input "range" at bounding box center [25, 122] width 41 height 5
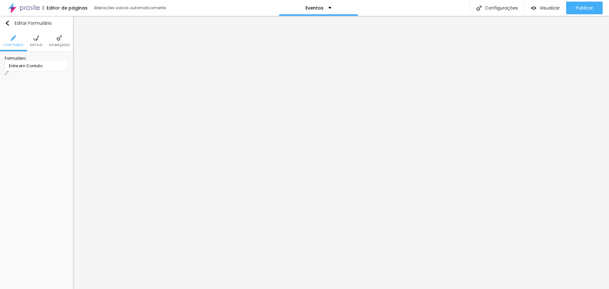
click at [61, 70] on div "Entre em Contato" at bounding box center [36, 65] width 63 height 11
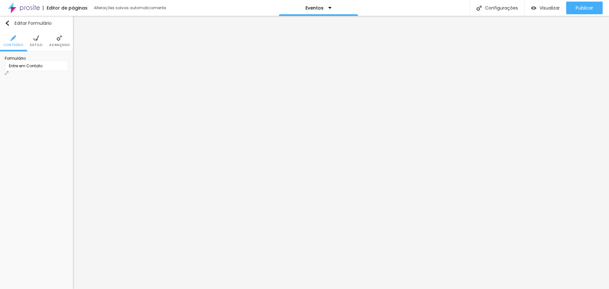
drag, startPoint x: 199, startPoint y: 149, endPoint x: 196, endPoint y: 134, distance: 15.5
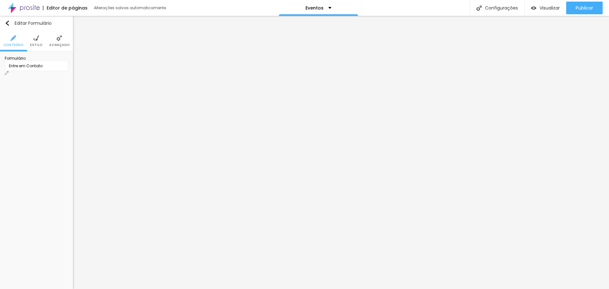
drag, startPoint x: 242, startPoint y: 187, endPoint x: 217, endPoint y: 187, distance: 25.7
drag, startPoint x: 244, startPoint y: 201, endPoint x: 220, endPoint y: 201, distance: 24.4
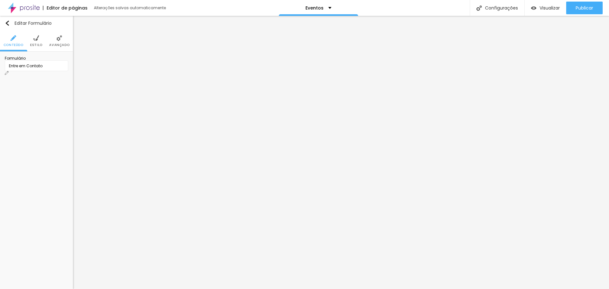
drag, startPoint x: 261, startPoint y: 187, endPoint x: 221, endPoint y: 186, distance: 40.6
drag, startPoint x: 242, startPoint y: 201, endPoint x: 218, endPoint y: 204, distance: 23.6
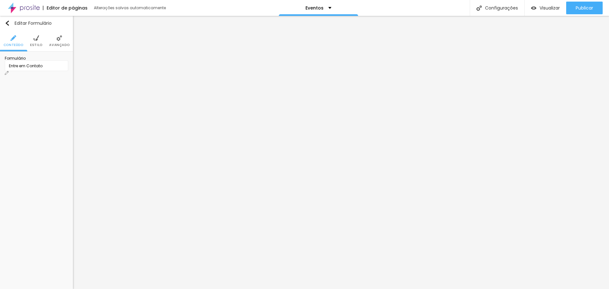
drag, startPoint x: 249, startPoint y: 216, endPoint x: 230, endPoint y: 218, distance: 18.5
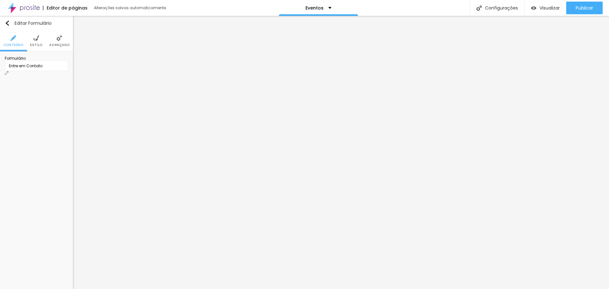
drag, startPoint x: 253, startPoint y: 217, endPoint x: 243, endPoint y: 217, distance: 10.2
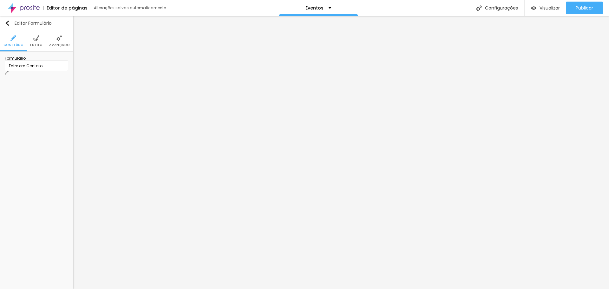
scroll to position [77, 0]
drag, startPoint x: 380, startPoint y: 163, endPoint x: 306, endPoint y: 163, distance: 74.2
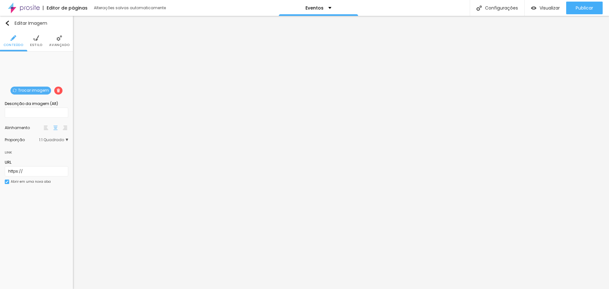
click at [40, 45] on span "Estilo" at bounding box center [36, 44] width 12 height 3
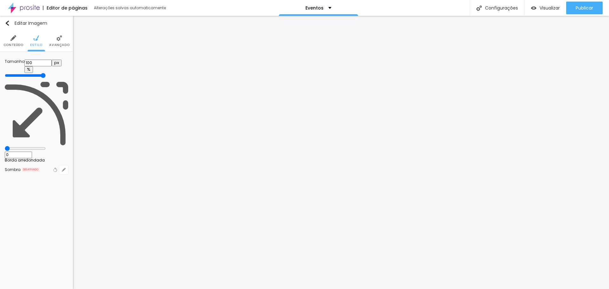
click at [58, 36] on img at bounding box center [59, 38] width 6 height 6
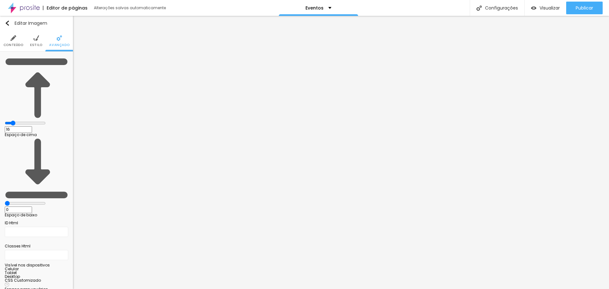
drag, startPoint x: 14, startPoint y: 63, endPoint x: 21, endPoint y: 65, distance: 6.8
click at [21, 120] on input "range" at bounding box center [25, 122] width 41 height 5
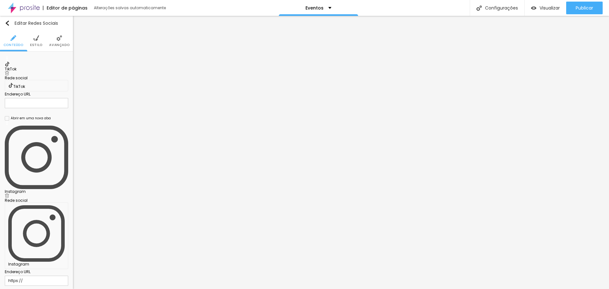
click at [9, 71] on img at bounding box center [7, 73] width 4 height 4
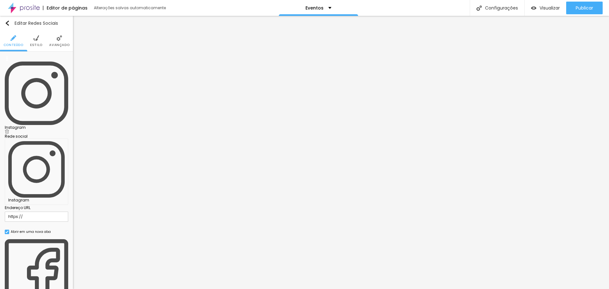
click at [34, 188] on div "Editar Redes Sociais Conteúdo Estilo Avançado Instagram Rede social Instagram E…" at bounding box center [36, 152] width 73 height 273
click at [38, 234] on div "Facebook" at bounding box center [36, 273] width 63 height 78
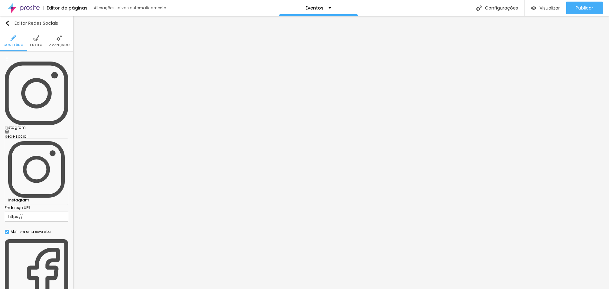
click at [47, 126] on div "Instagram" at bounding box center [36, 128] width 63 height 4
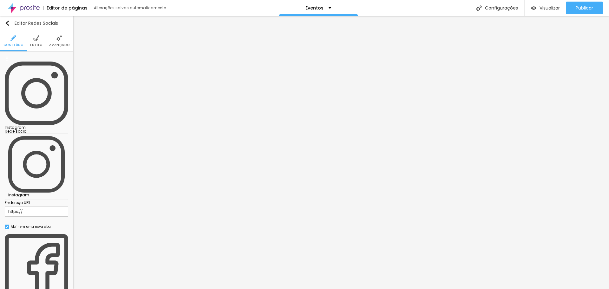
click at [45, 206] on input "https://" at bounding box center [36, 211] width 63 height 10
click at [29, 223] on div "Editar Redes Sociais Conteúdo Estilo Avançado Instagram Rede social Instagram E…" at bounding box center [36, 152] width 73 height 273
click at [67, 240] on div "Editar Redes Sociais Conteúdo Estilo Avançado Instagram Rede social Instagram E…" at bounding box center [36, 152] width 73 height 273
click at [590, 7] on span "Publicar" at bounding box center [584, 7] width 17 height 5
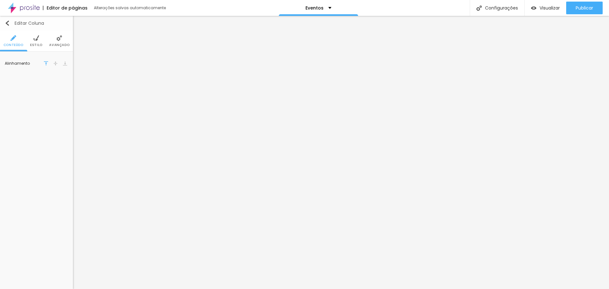
click at [11, 22] on div "Editar Coluna" at bounding box center [24, 23] width 39 height 5
click at [38, 74] on span "Editar perguntas" at bounding box center [23, 71] width 36 height 5
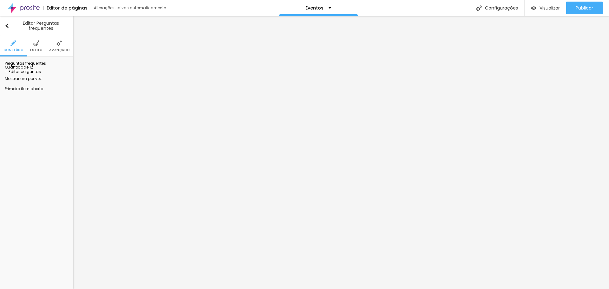
click at [34, 74] on span "Editar perguntas" at bounding box center [23, 71] width 36 height 5
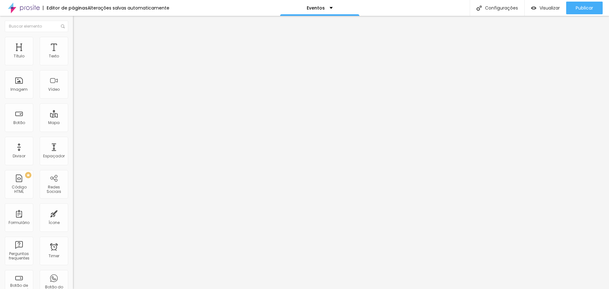
click at [73, 127] on input at bounding box center [116, 130] width 86 height 6
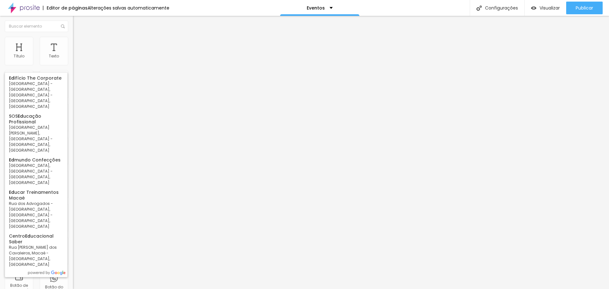
type input "e"
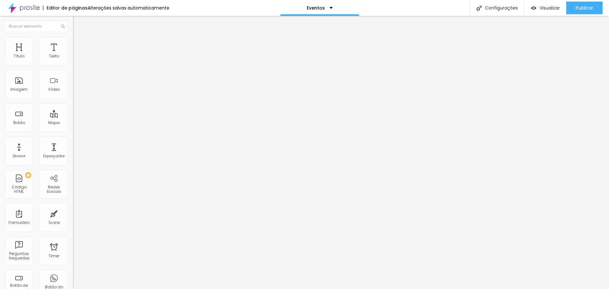
click at [73, 203] on div "Editar Google Reviews Conteúdo Estilo Avançado Encontre sua empresa Procure o p…" at bounding box center [109, 152] width 73 height 273
click at [78, 25] on img "button" at bounding box center [80, 23] width 5 height 5
click at [78, 24] on img "button" at bounding box center [80, 23] width 5 height 5
